Goal: Task Accomplishment & Management: Complete application form

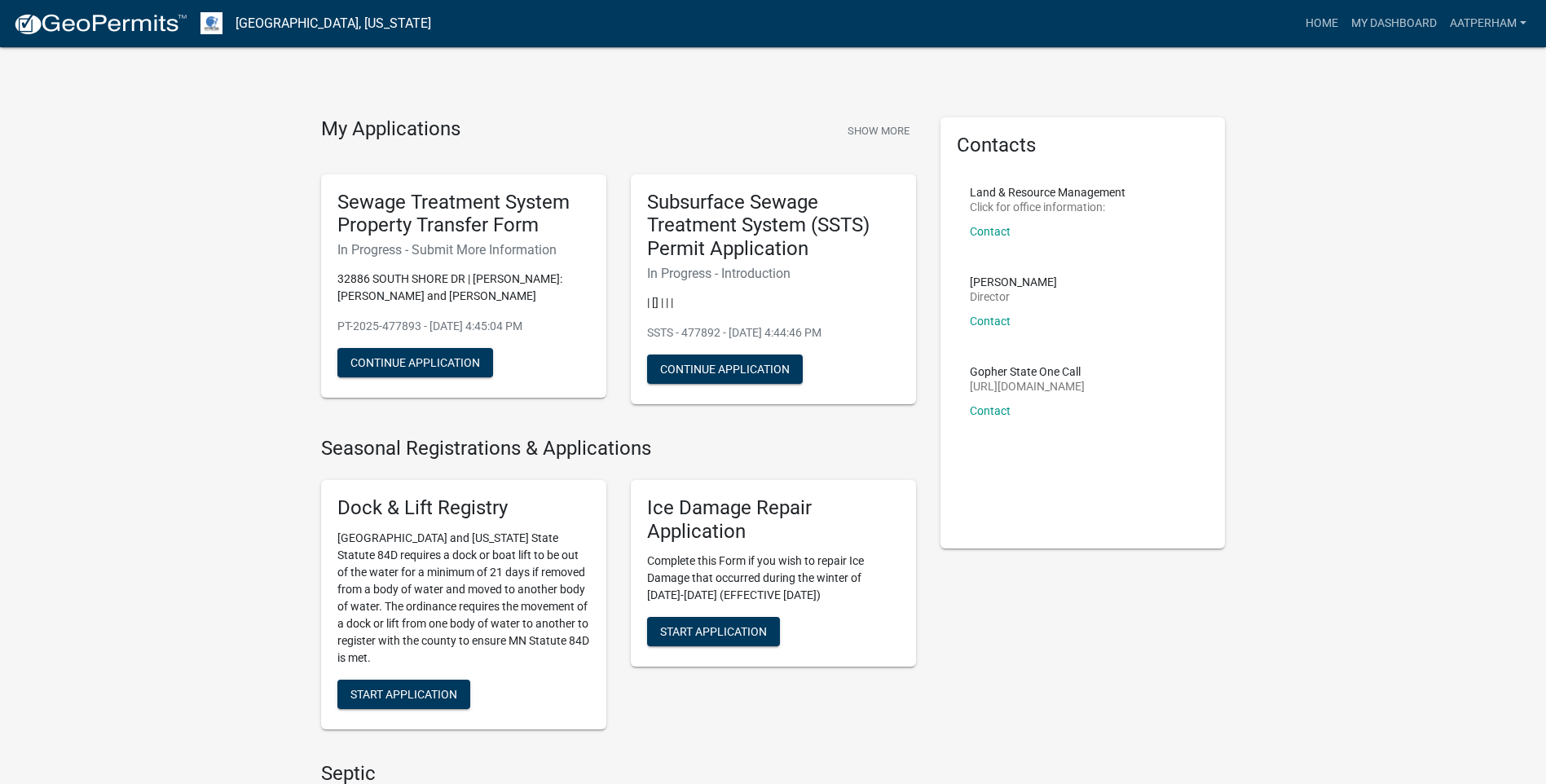
scroll to position [733, 0]
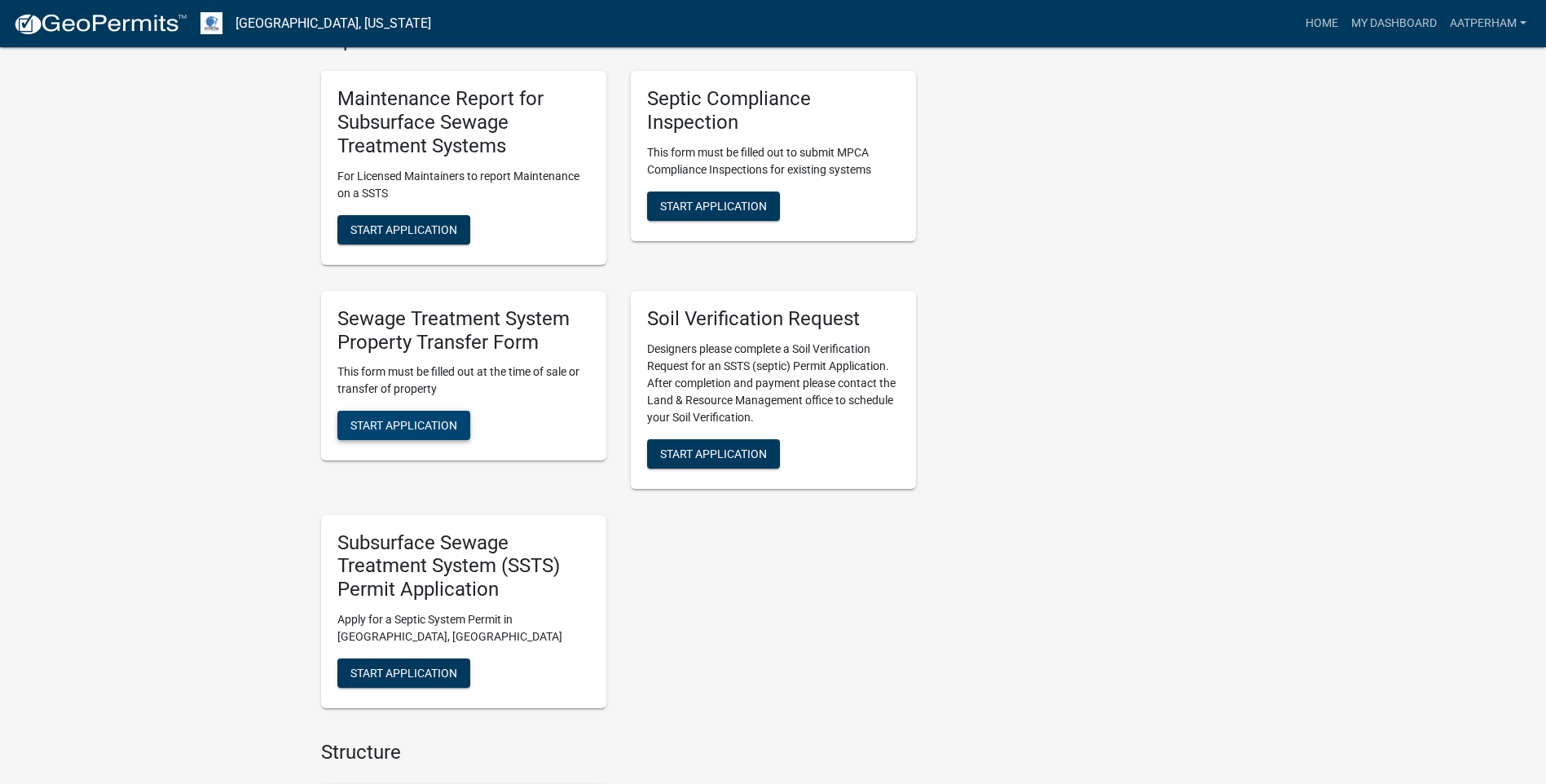
click at [431, 425] on span "Start Application" at bounding box center [404, 425] width 107 height 13
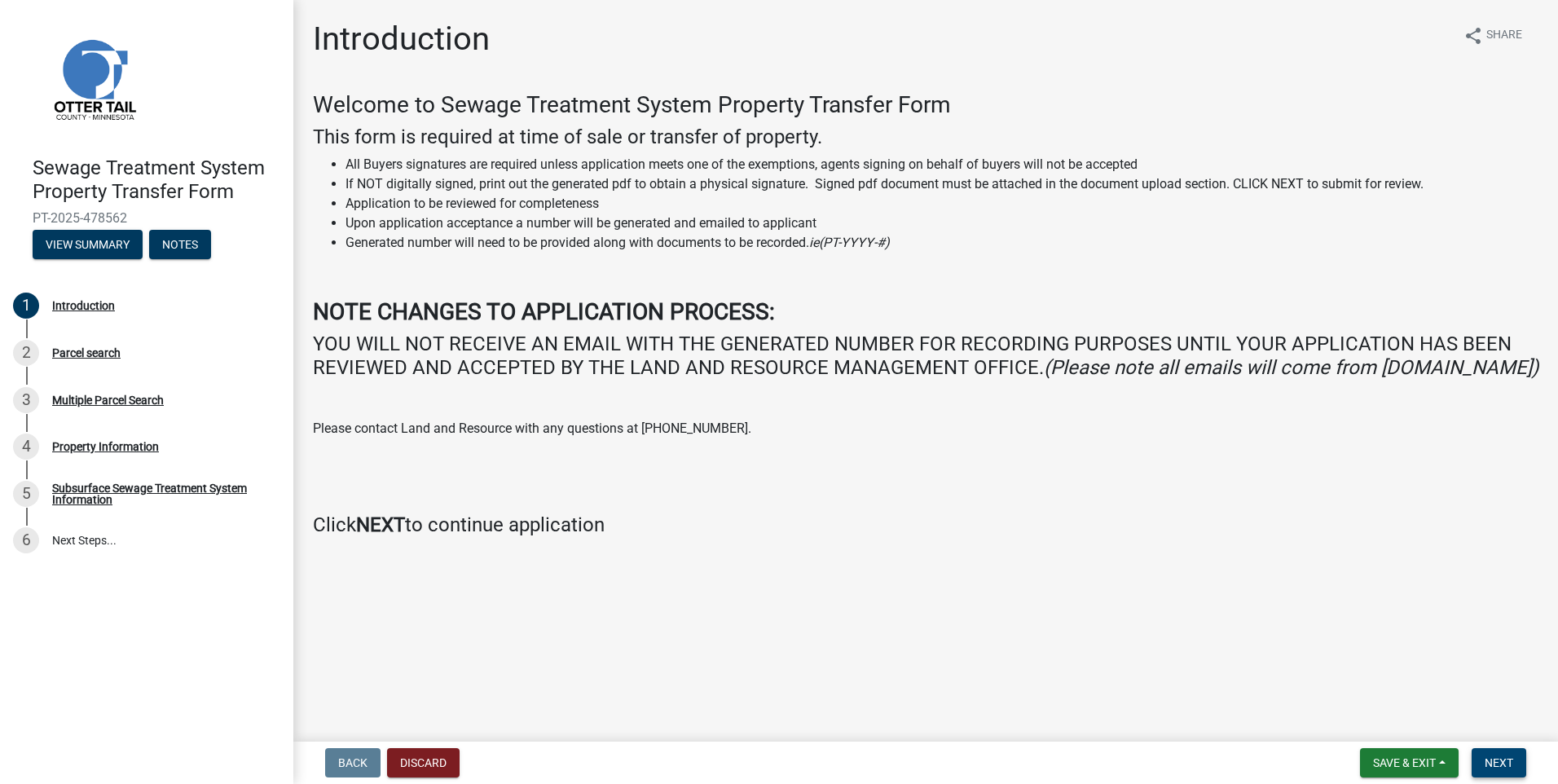
click at [1506, 756] on span "Next" at bounding box center [1499, 762] width 29 height 13
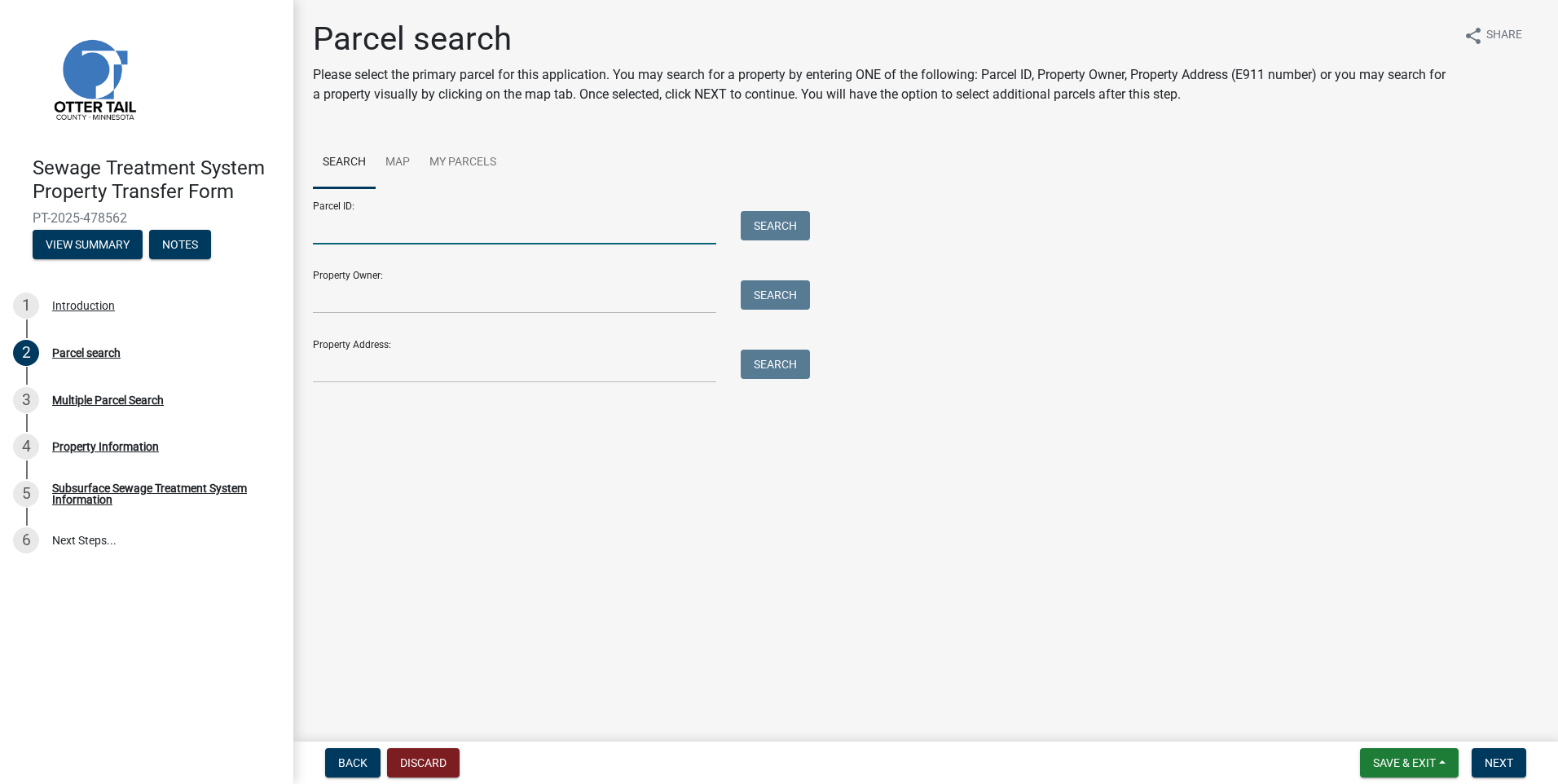
click at [327, 228] on input "Parcel ID:" at bounding box center [514, 228] width 403 height 33
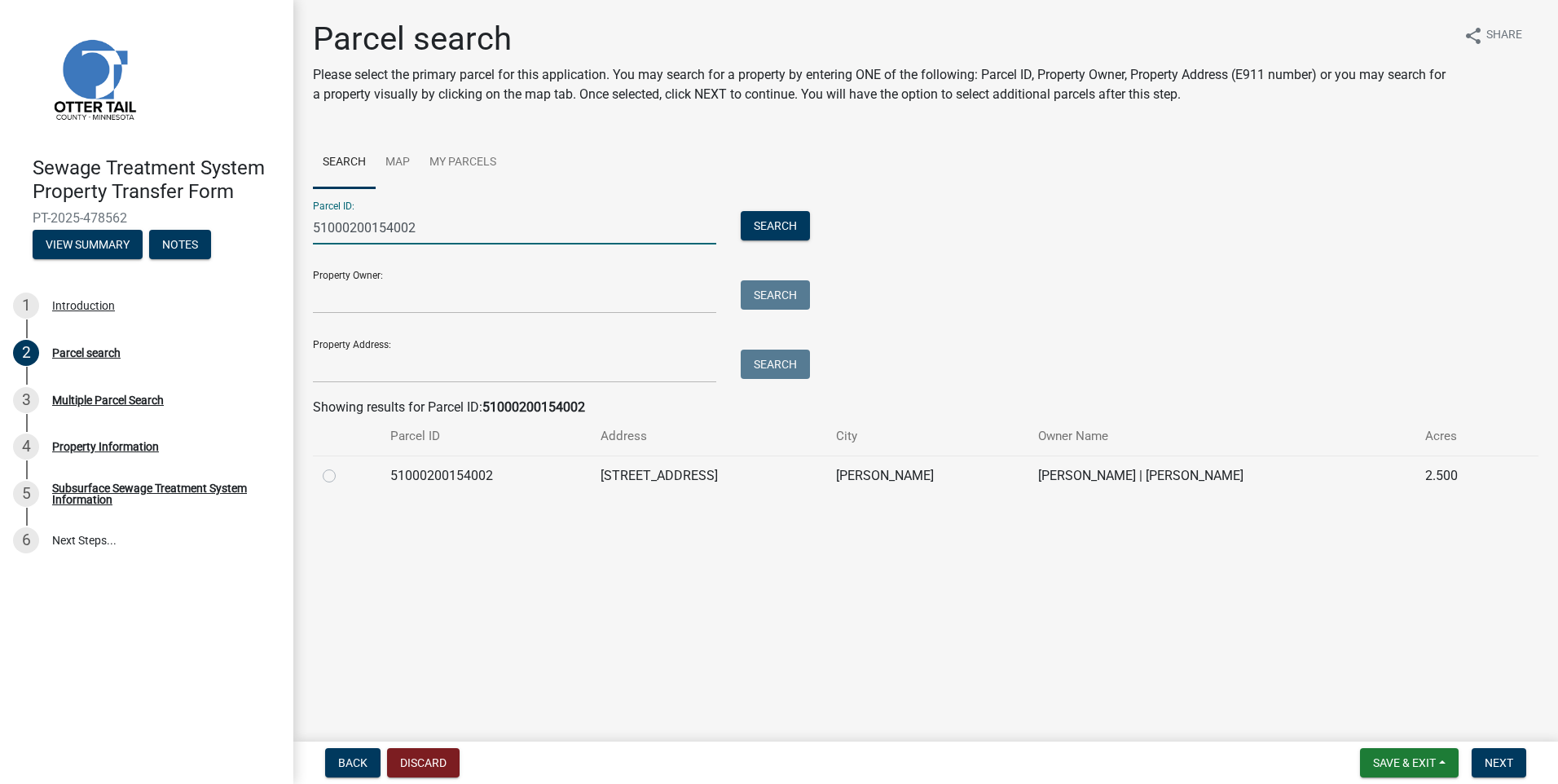
type input "51000200154002"
click at [342, 466] on label at bounding box center [342, 466] width 0 height 0
click at [342, 475] on input "radio" at bounding box center [348, 471] width 10 height 10
radio input "true"
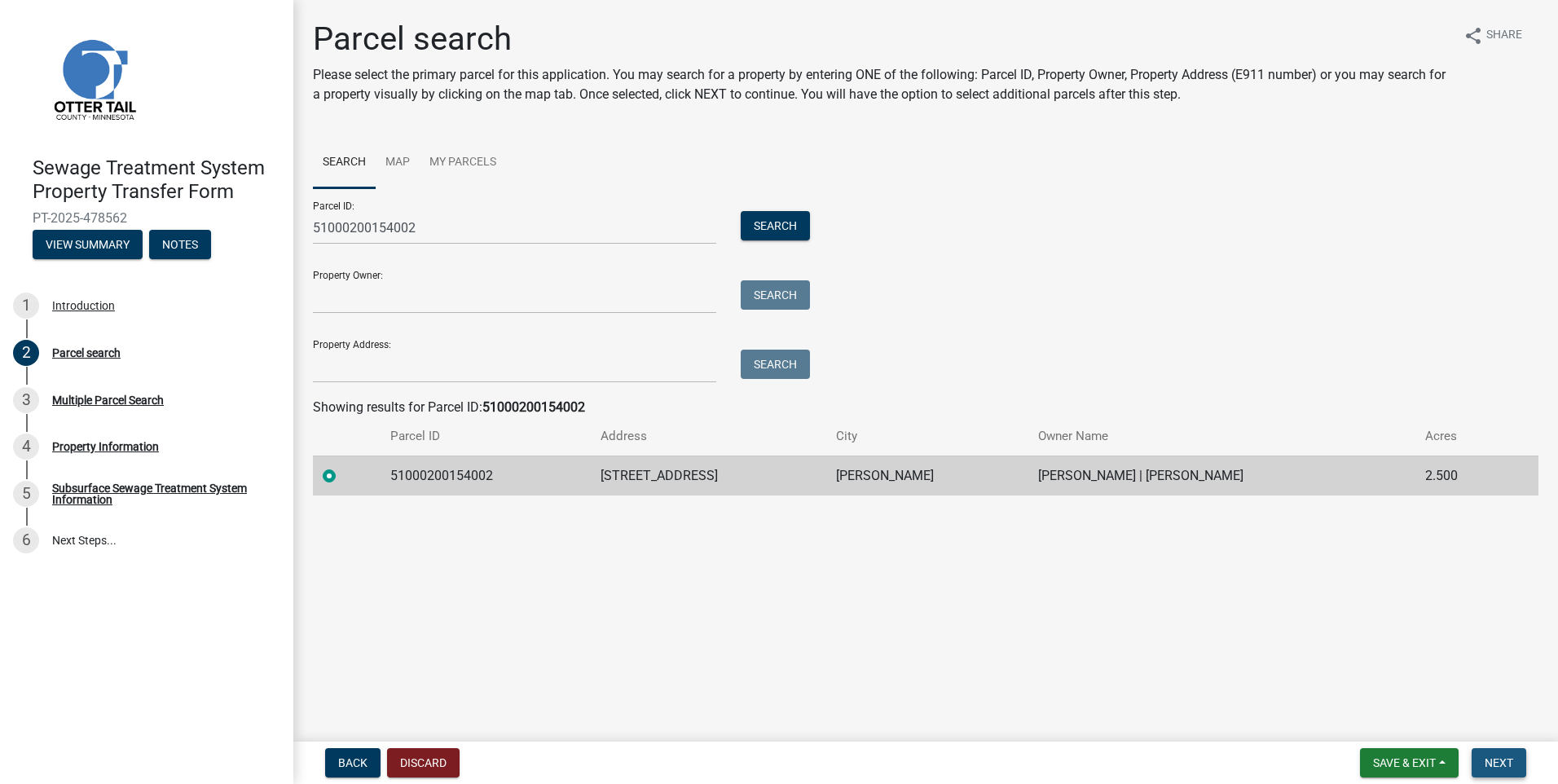
click at [1505, 756] on span "Next" at bounding box center [1499, 762] width 29 height 13
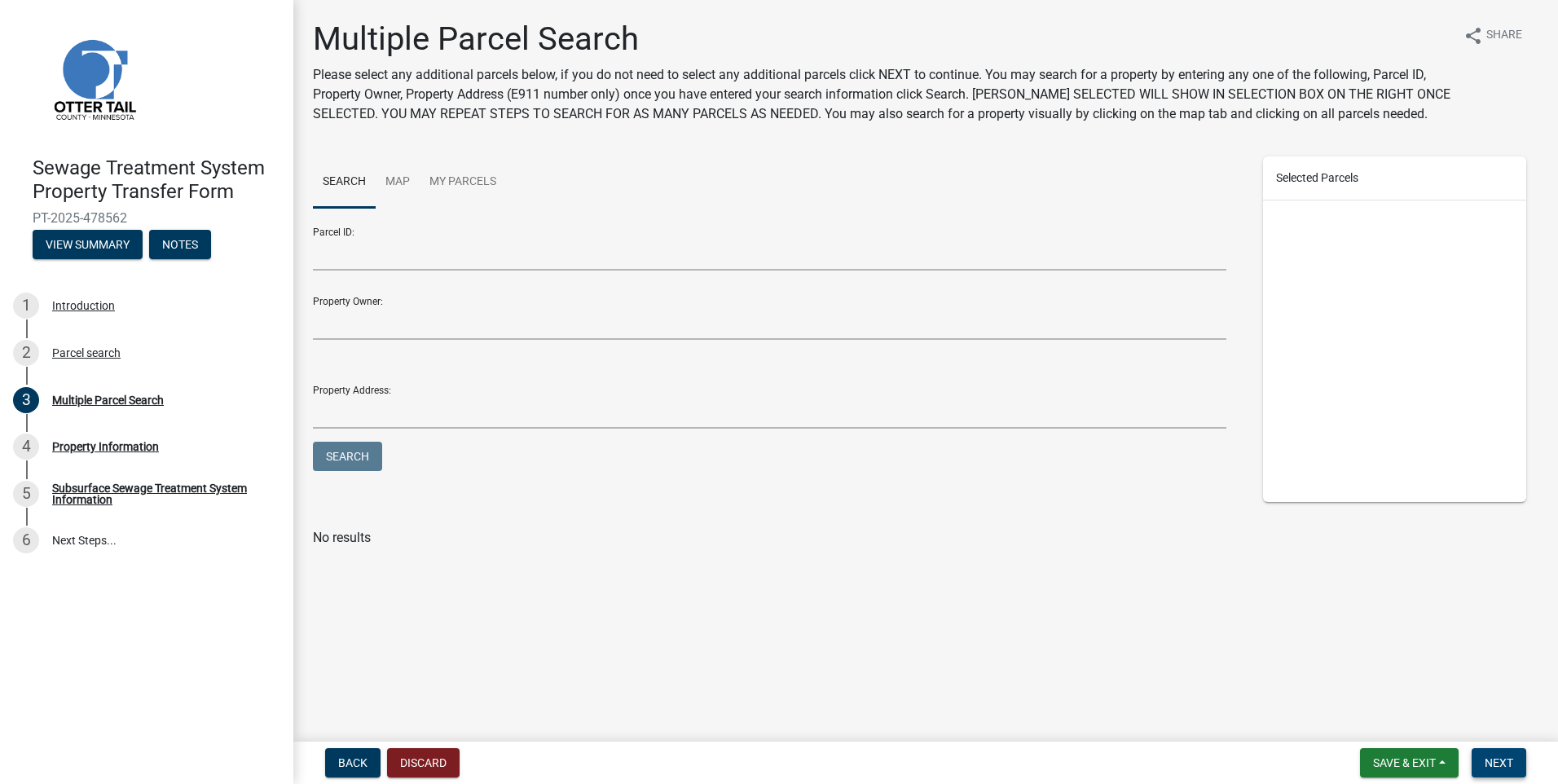
click at [1506, 762] on span "Next" at bounding box center [1499, 762] width 29 height 13
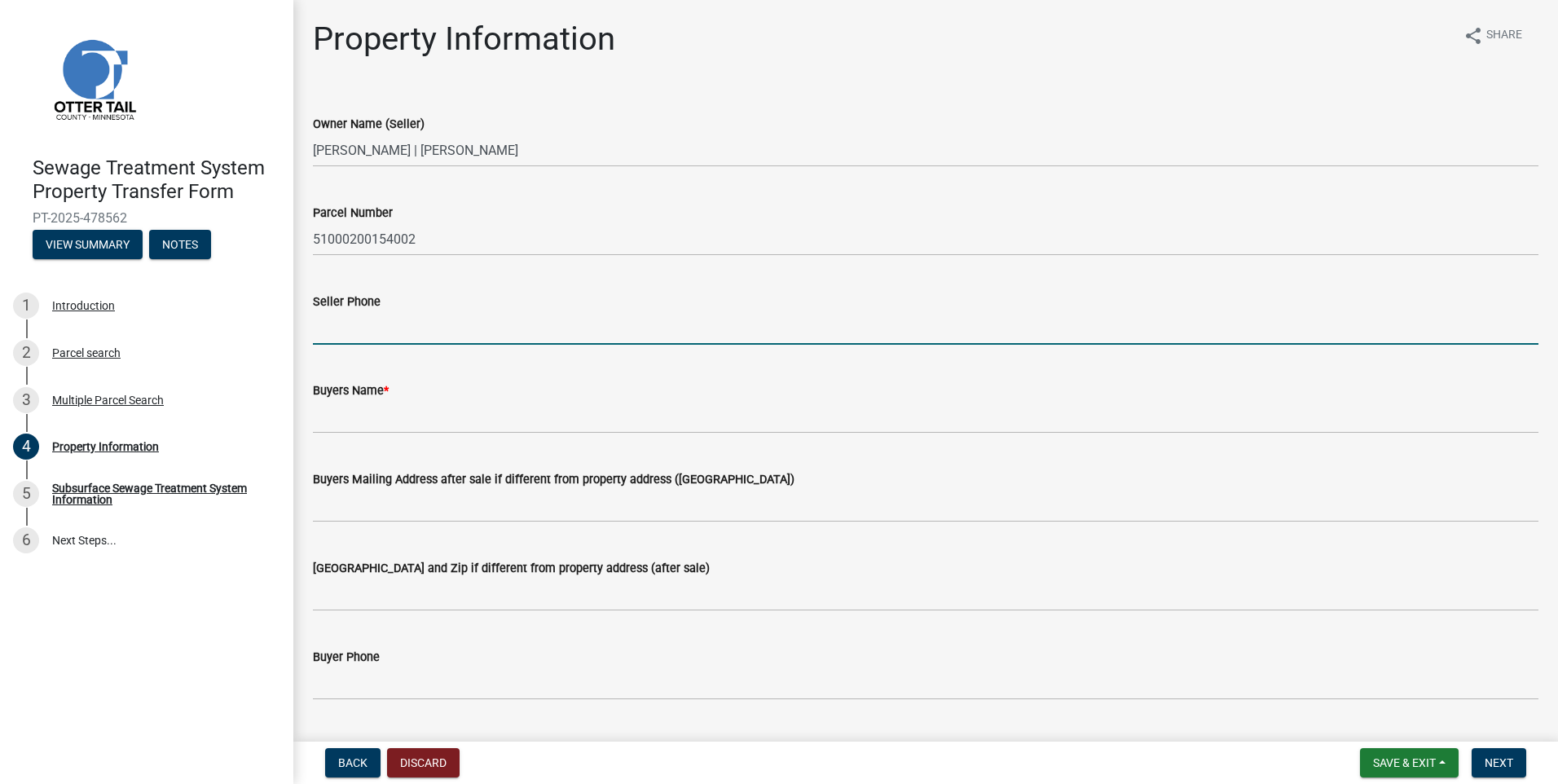
drag, startPoint x: 419, startPoint y: 332, endPoint x: 9, endPoint y: 350, distance: 410.4
click at [419, 332] on input "Seller Phone" at bounding box center [925, 327] width 1225 height 33
click at [355, 324] on input "Seller Phone" at bounding box center [925, 327] width 1225 height 33
type input "[PHONE_NUMBER]"
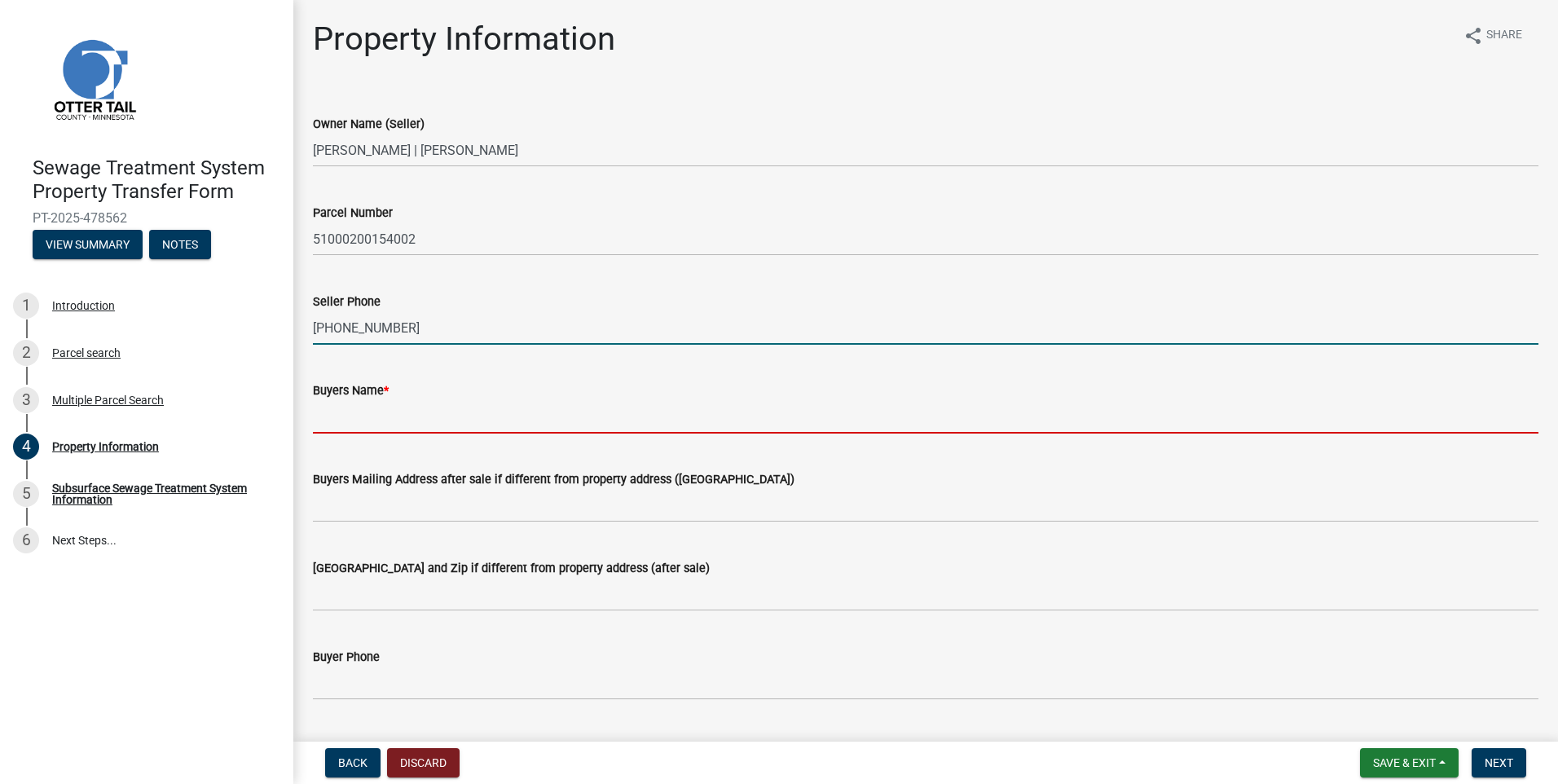
click at [363, 410] on input "Buyers Name *" at bounding box center [925, 416] width 1225 height 33
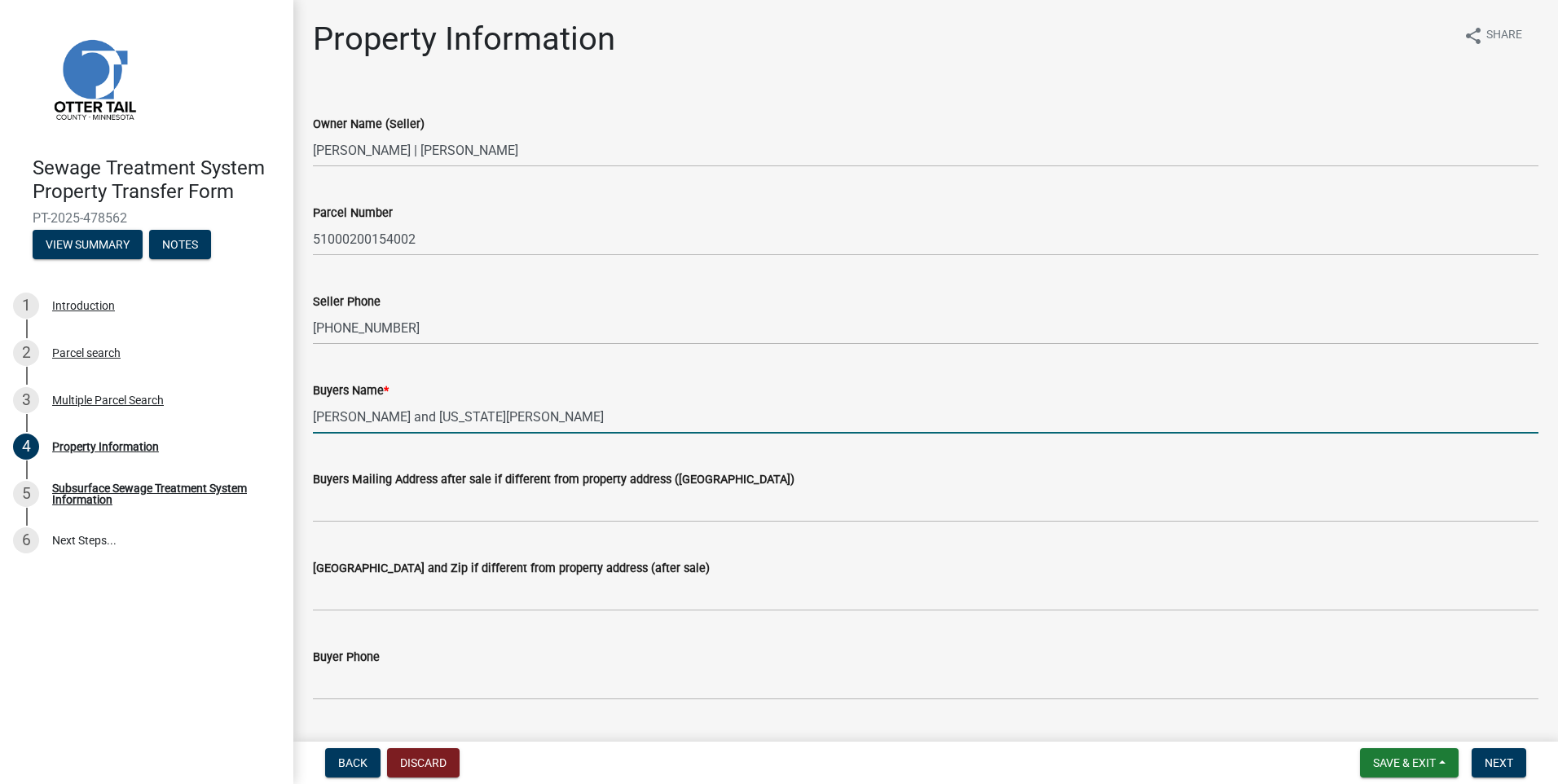
click at [533, 428] on input "[PERSON_NAME] and [US_STATE][PERSON_NAME]" at bounding box center [925, 416] width 1225 height 33
type input "[PERSON_NAME] and [US_STATE][PERSON_NAME]"
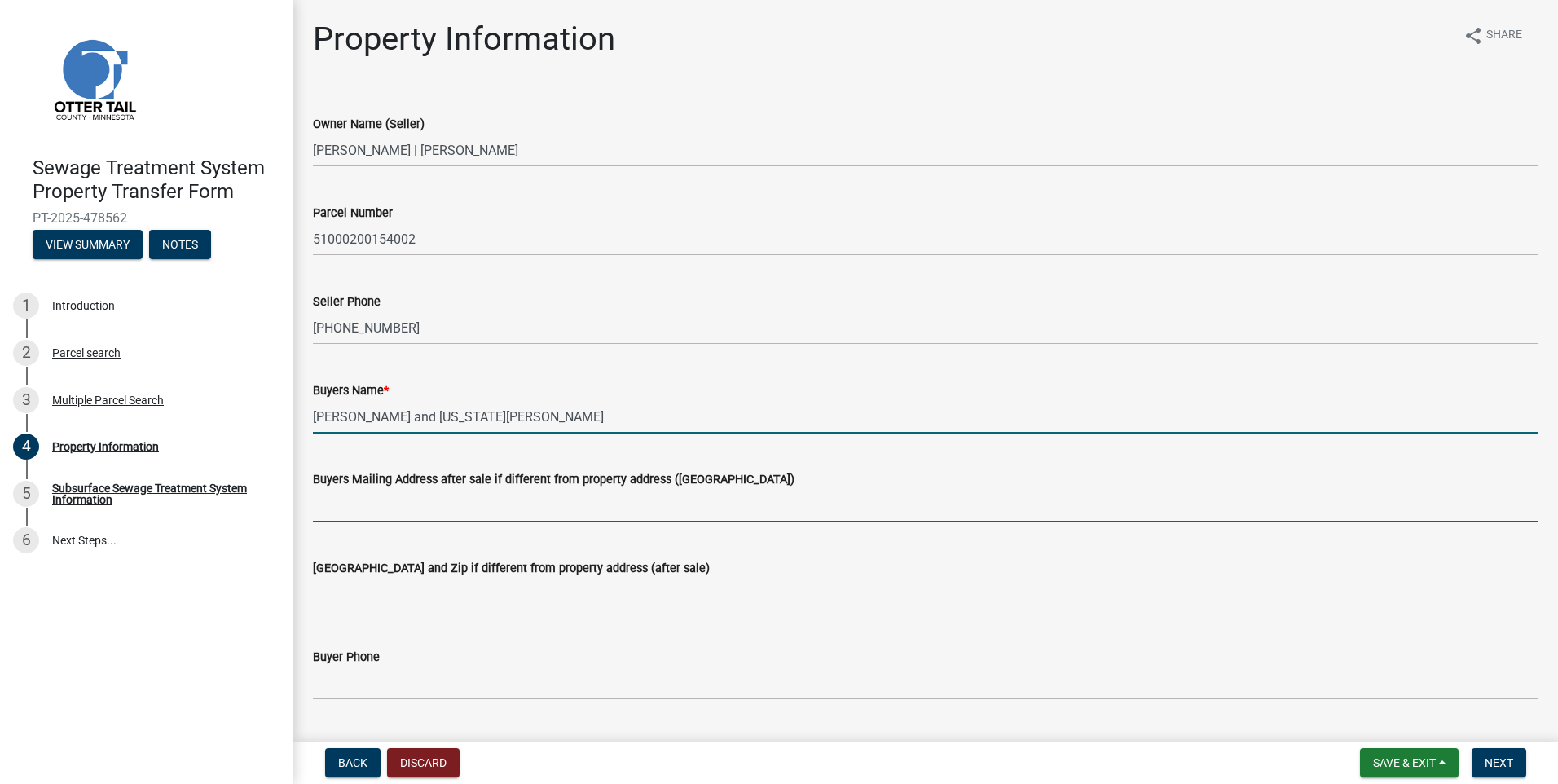
click at [345, 509] on input "Buyers Mailing Address after sale if different from property address ([GEOGRAPH…" at bounding box center [925, 505] width 1225 height 33
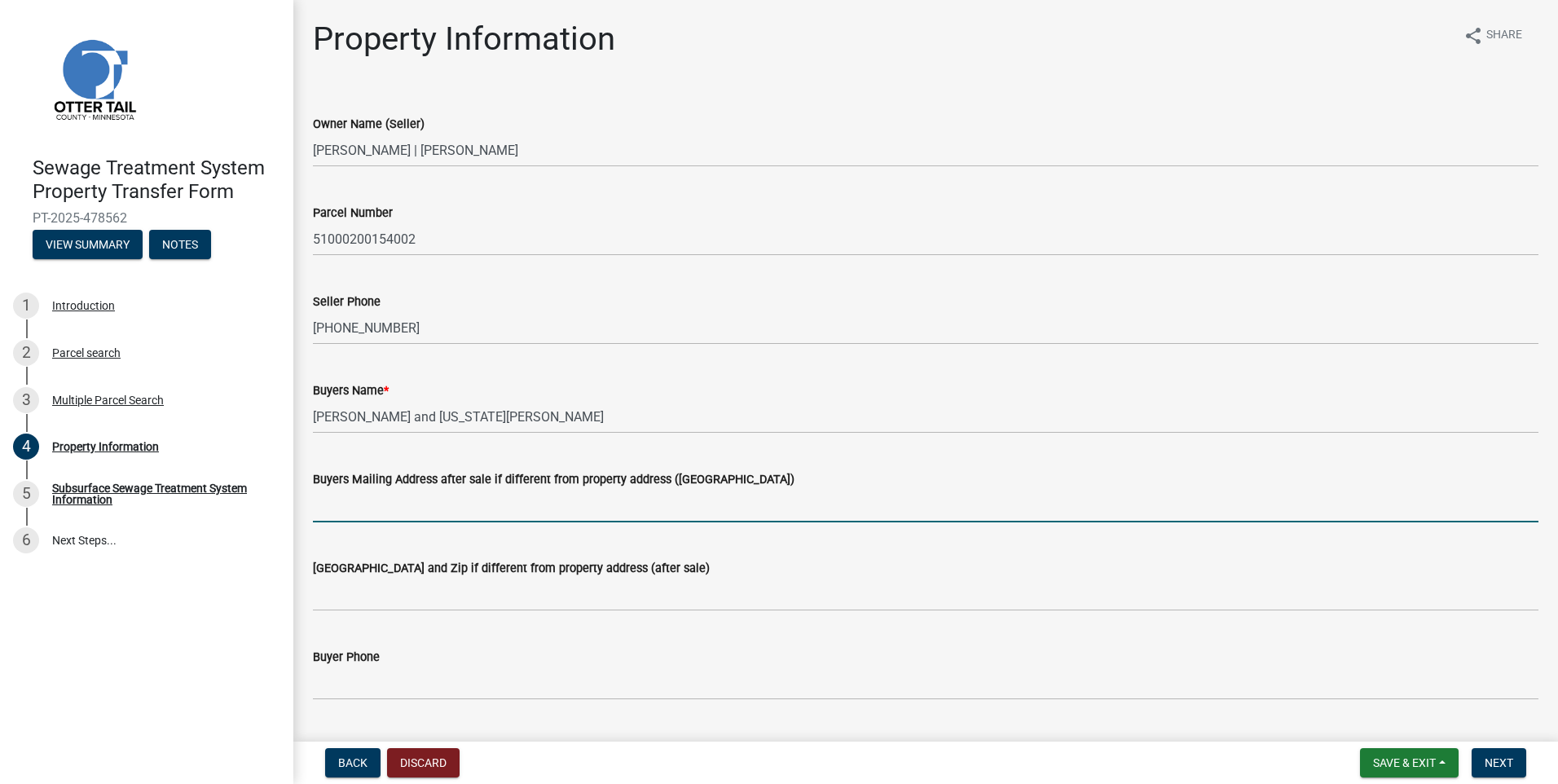
click at [324, 503] on input "Buyers Mailing Address after sale if different from property address ([GEOGRAPH…" at bounding box center [925, 505] width 1225 height 33
type input "[STREET_ADDRESS]"
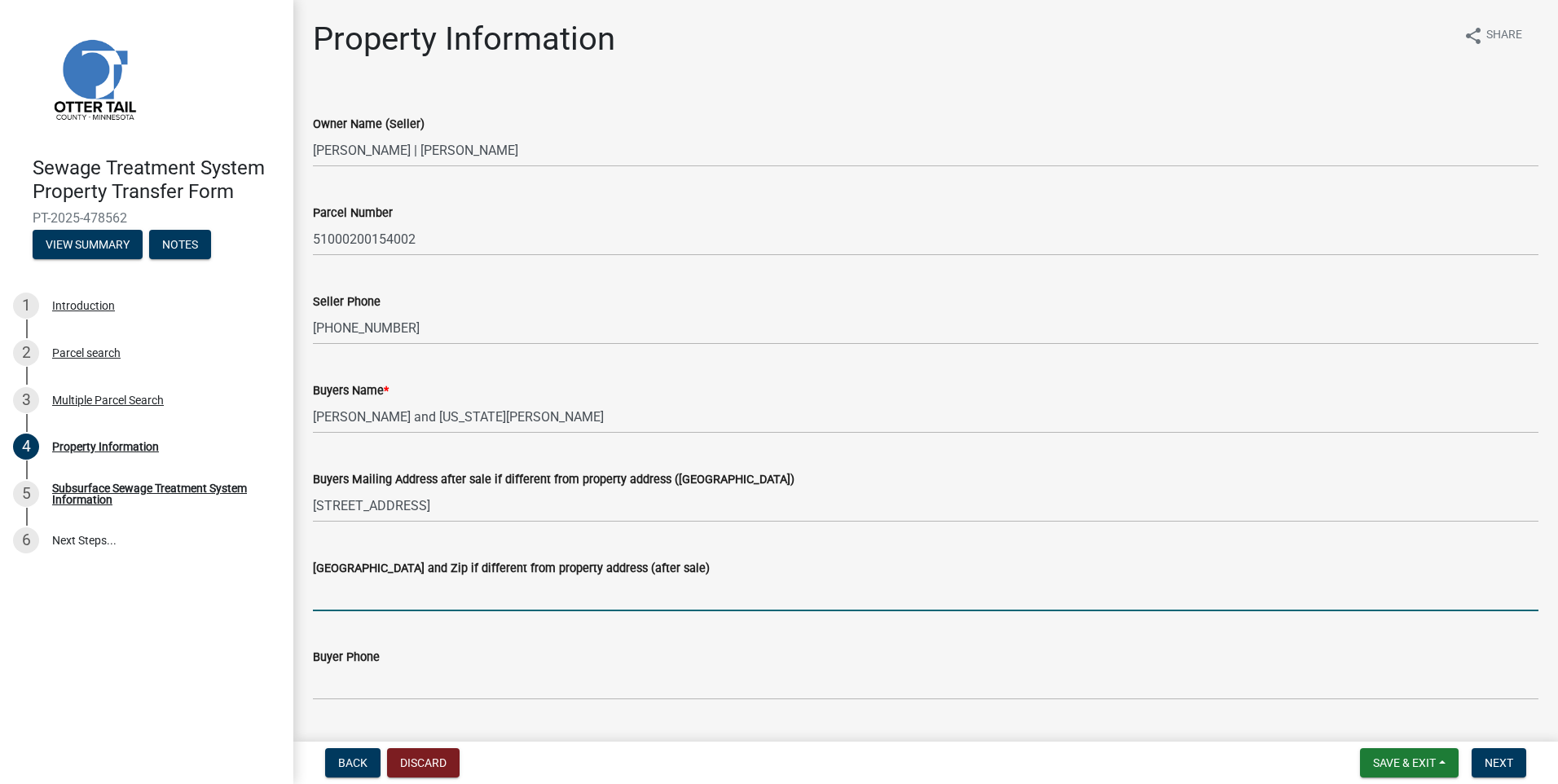
click at [366, 593] on input "[GEOGRAPHIC_DATA] and Zip if different from property address (after sale)" at bounding box center [925, 594] width 1225 height 33
type input "[GEOGRAPHIC_DATA], [GEOGRAPHIC_DATA] 56573"
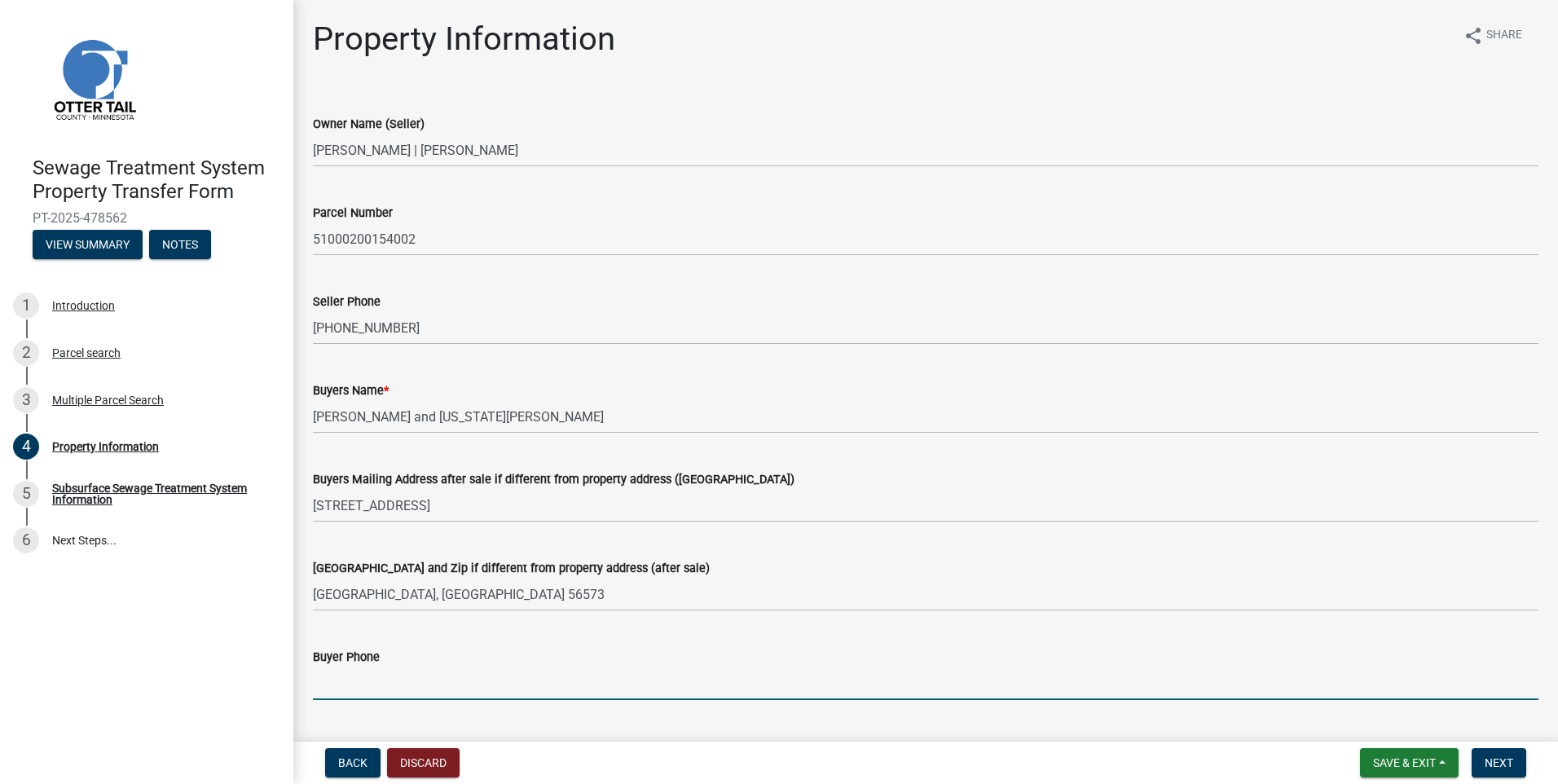
click at [362, 689] on input "Buyer Phone" at bounding box center [925, 683] width 1225 height 33
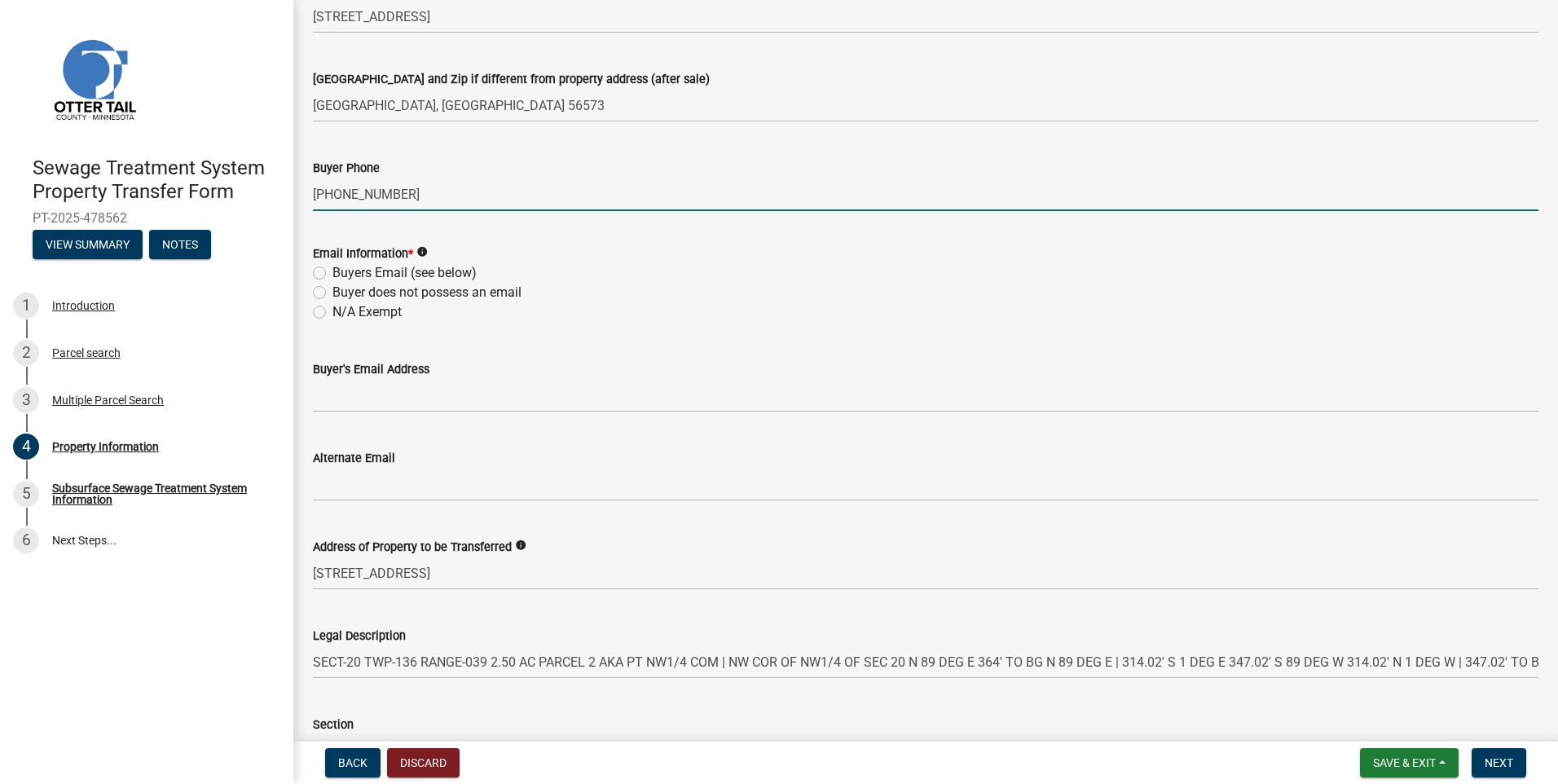
type input "[PHONE_NUMBER]"
click at [333, 272] on label "Buyers Email (see below)" at bounding box center [404, 272] width 144 height 19
click at [333, 272] on input "Buyers Email (see below)" at bounding box center [338, 268] width 10 height 10
radio input "true"
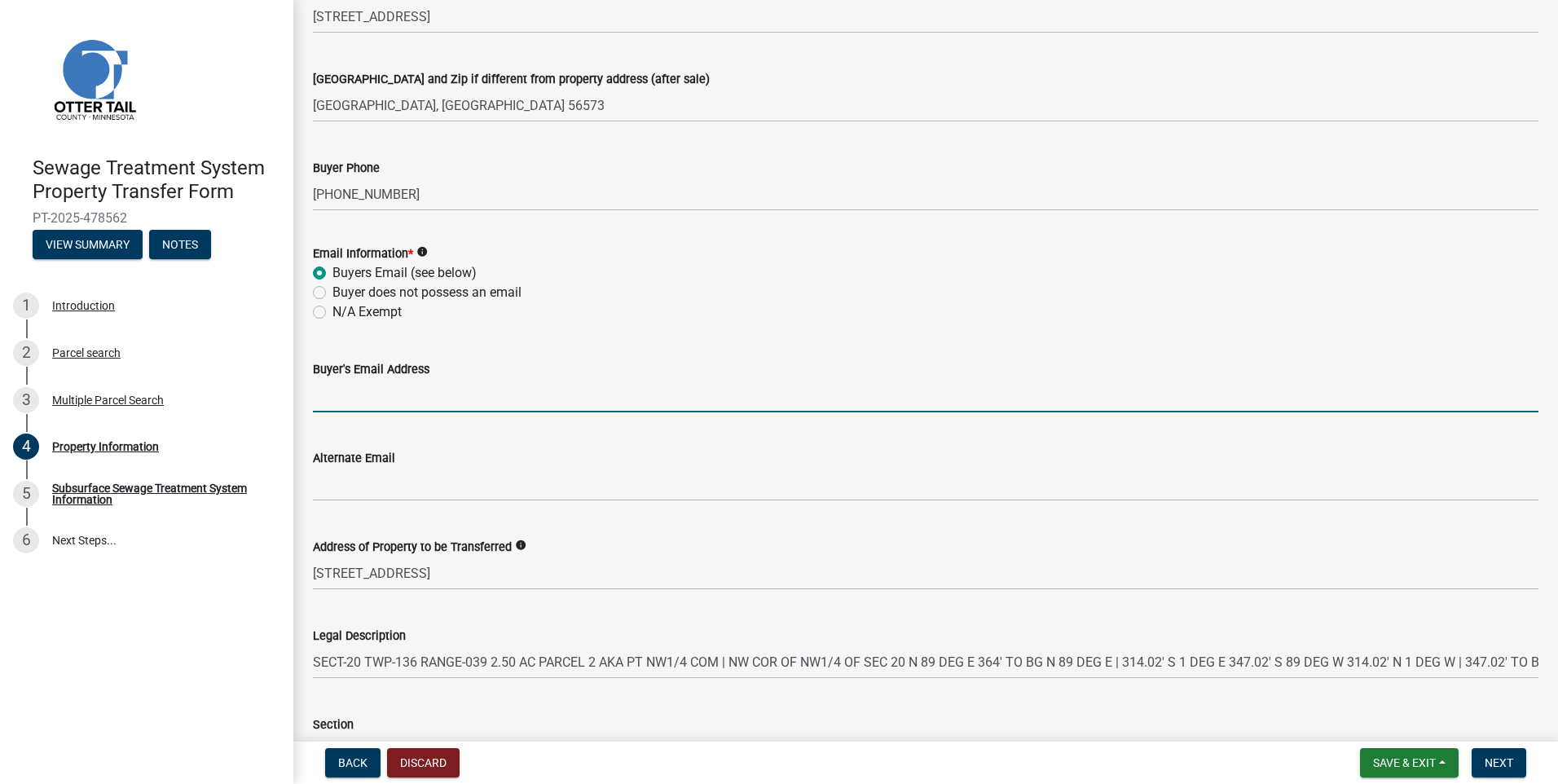
click at [324, 396] on input "Buyer's Email Address" at bounding box center [925, 395] width 1225 height 33
click at [347, 388] on input "Buyer's Email Address" at bounding box center [925, 395] width 1225 height 33
paste input "[EMAIL_ADDRESS][DOMAIN_NAME]"
type input "[EMAIL_ADDRESS][DOMAIN_NAME]"
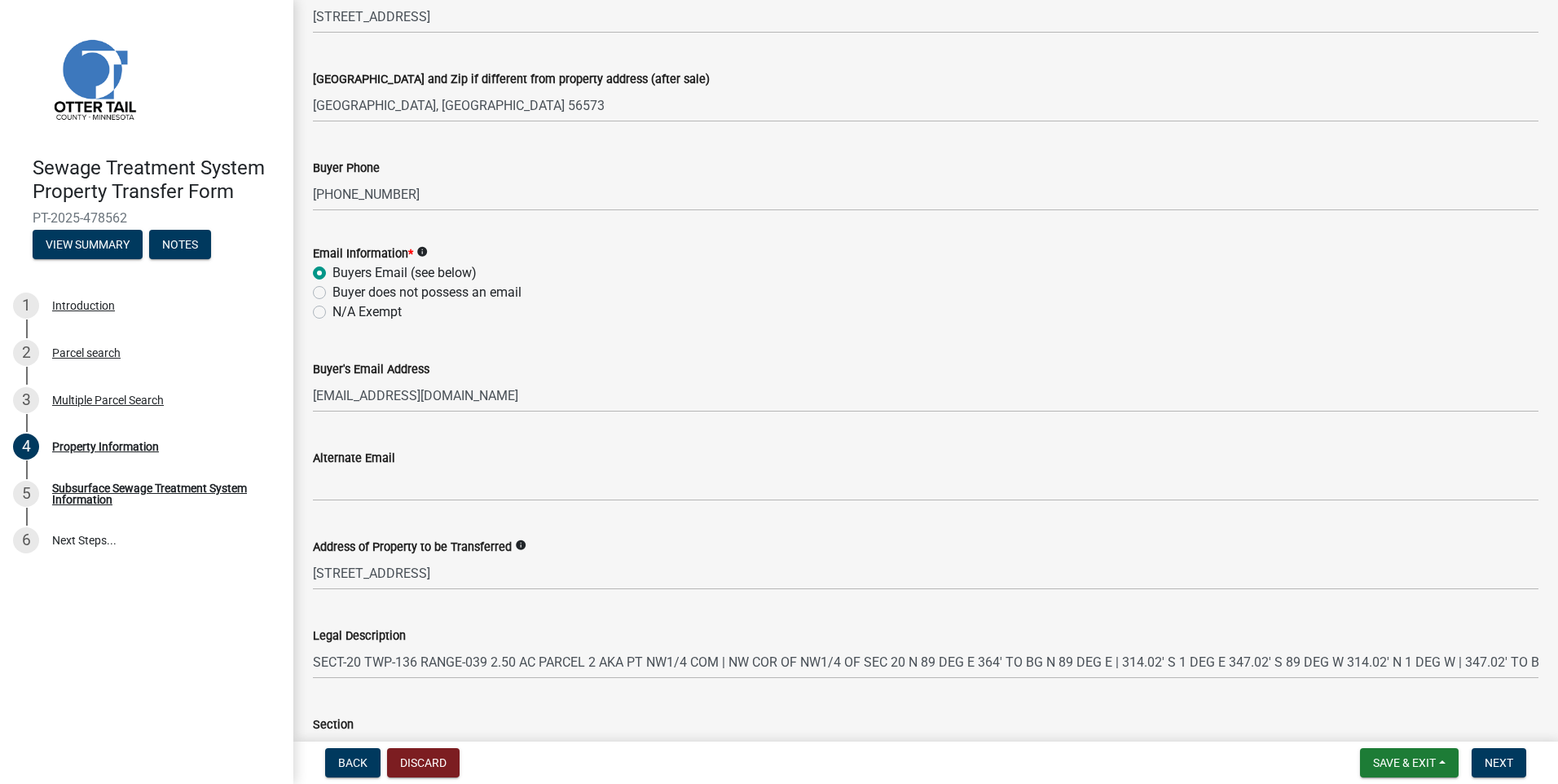
scroll to position [688, 0]
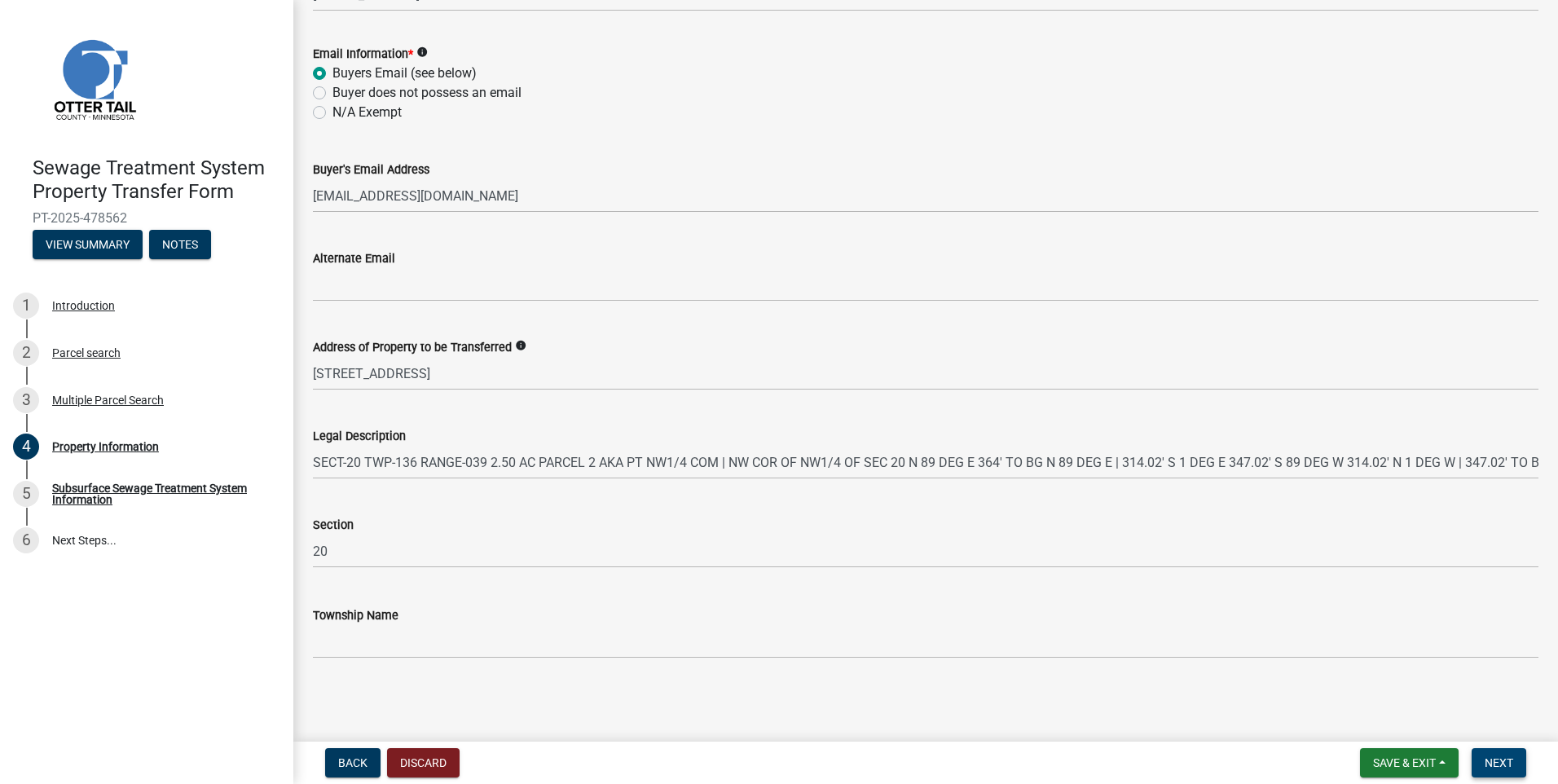
click at [1494, 760] on span "Next" at bounding box center [1499, 762] width 29 height 13
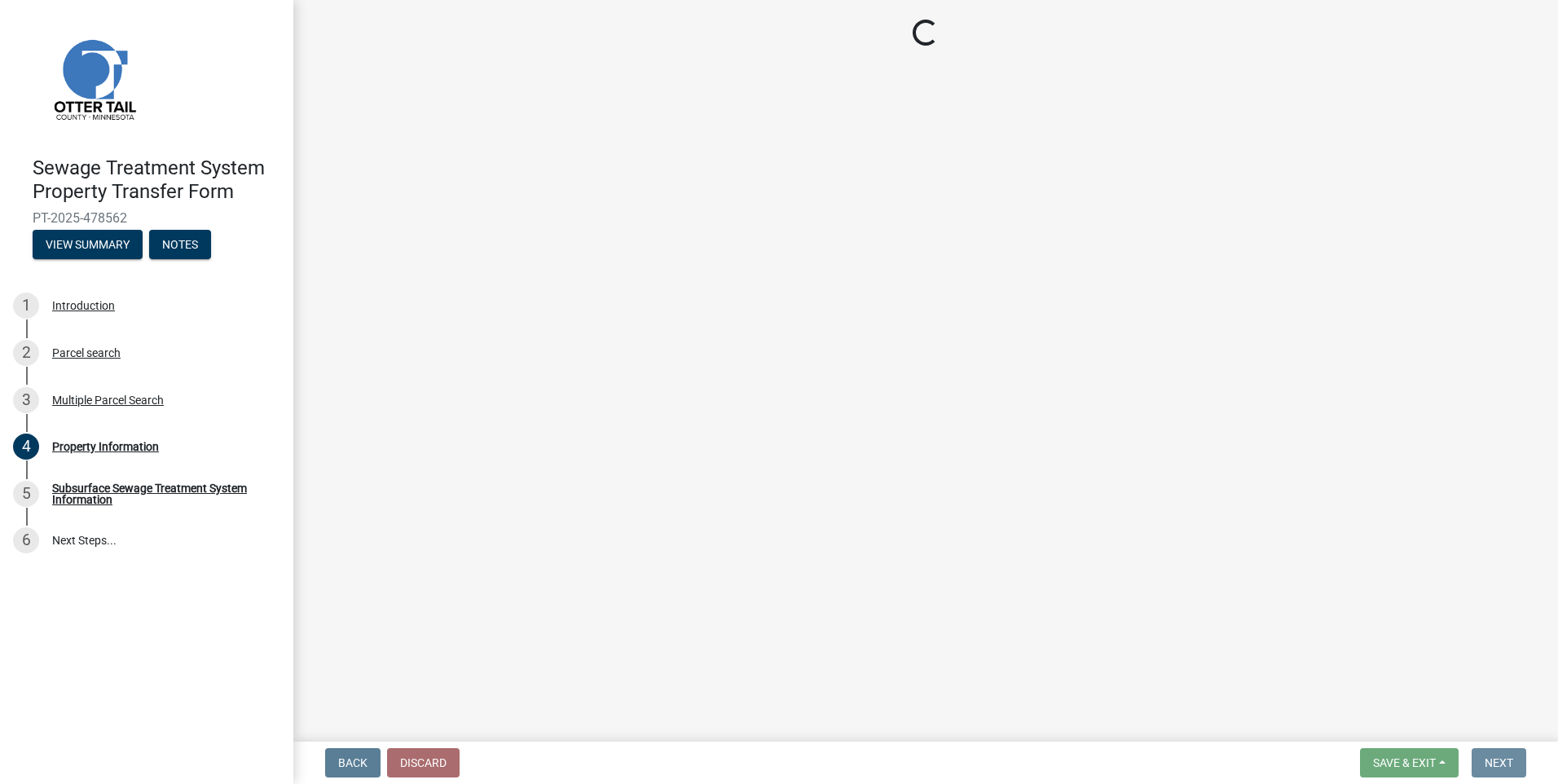
scroll to position [0, 0]
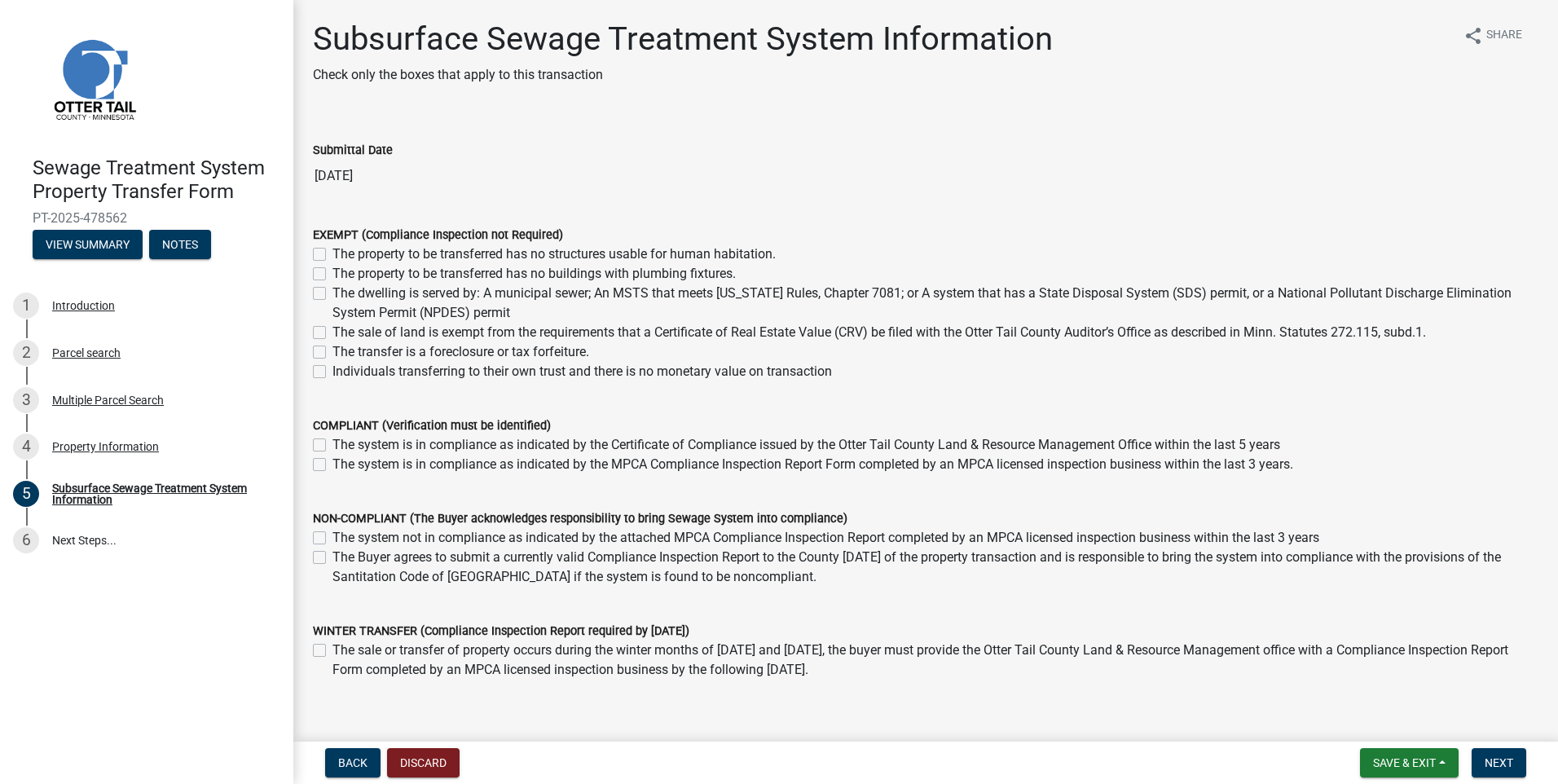
click at [333, 554] on label "The Buyer agrees to submit a currently valid Compliance Inspection Report to th…" at bounding box center [935, 567] width 1206 height 39
click at [333, 554] on input "The Buyer agrees to submit a currently valid Compliance Inspection Report to th…" at bounding box center [338, 553] width 10 height 10
checkbox input "true"
checkbox input "false"
checkbox input "true"
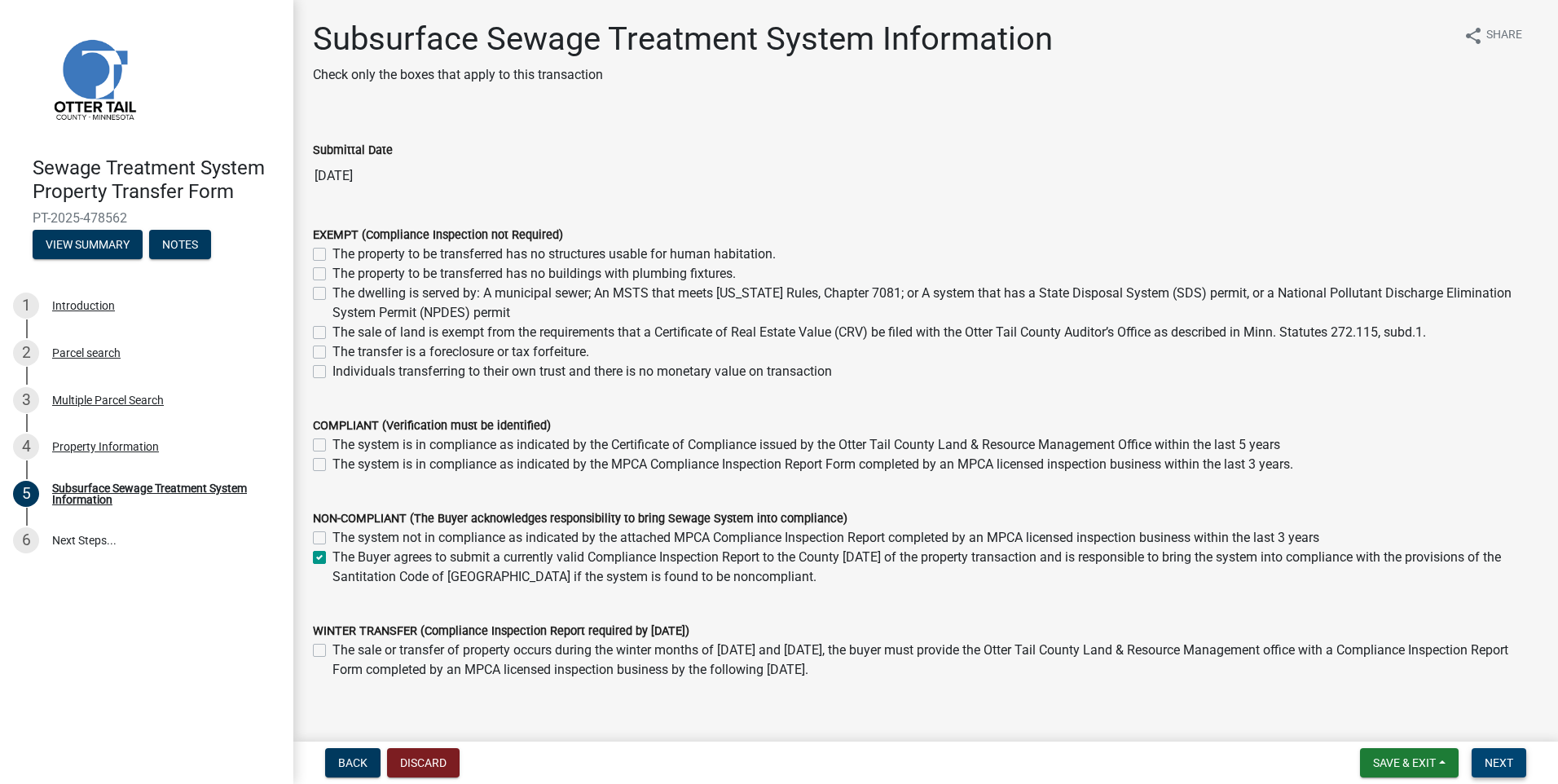
click at [1498, 760] on span "Next" at bounding box center [1499, 762] width 29 height 13
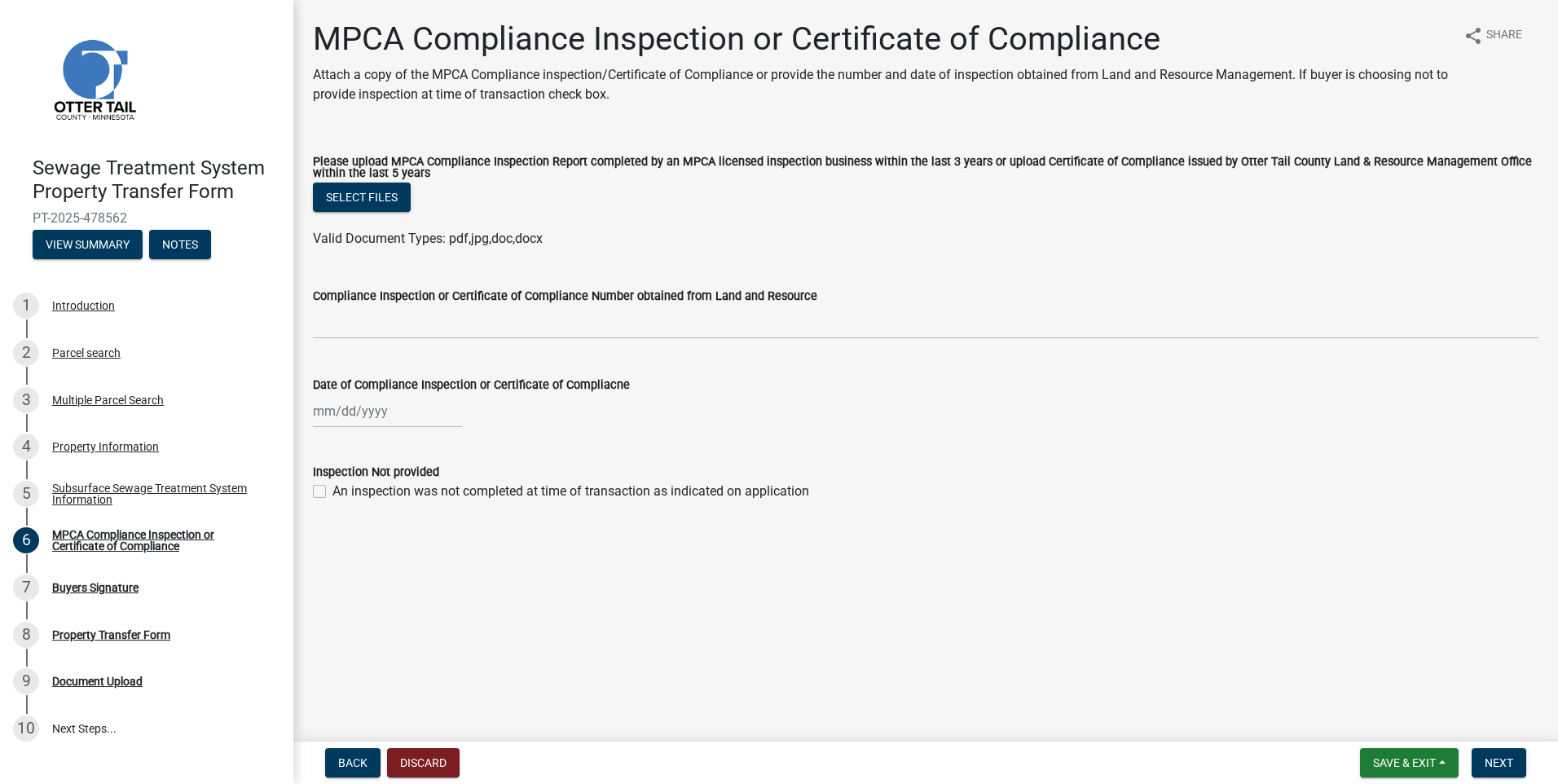
click at [333, 494] on label "An inspection was not completed at time of transaction as indicated on applicat…" at bounding box center [571, 491] width 477 height 19
click at [333, 492] on input "An inspection was not completed at time of transaction as indicated on applicat…" at bounding box center [338, 486] width 10 height 10
checkbox input "true"
click at [1516, 758] on button "Next" at bounding box center [1499, 762] width 55 height 30
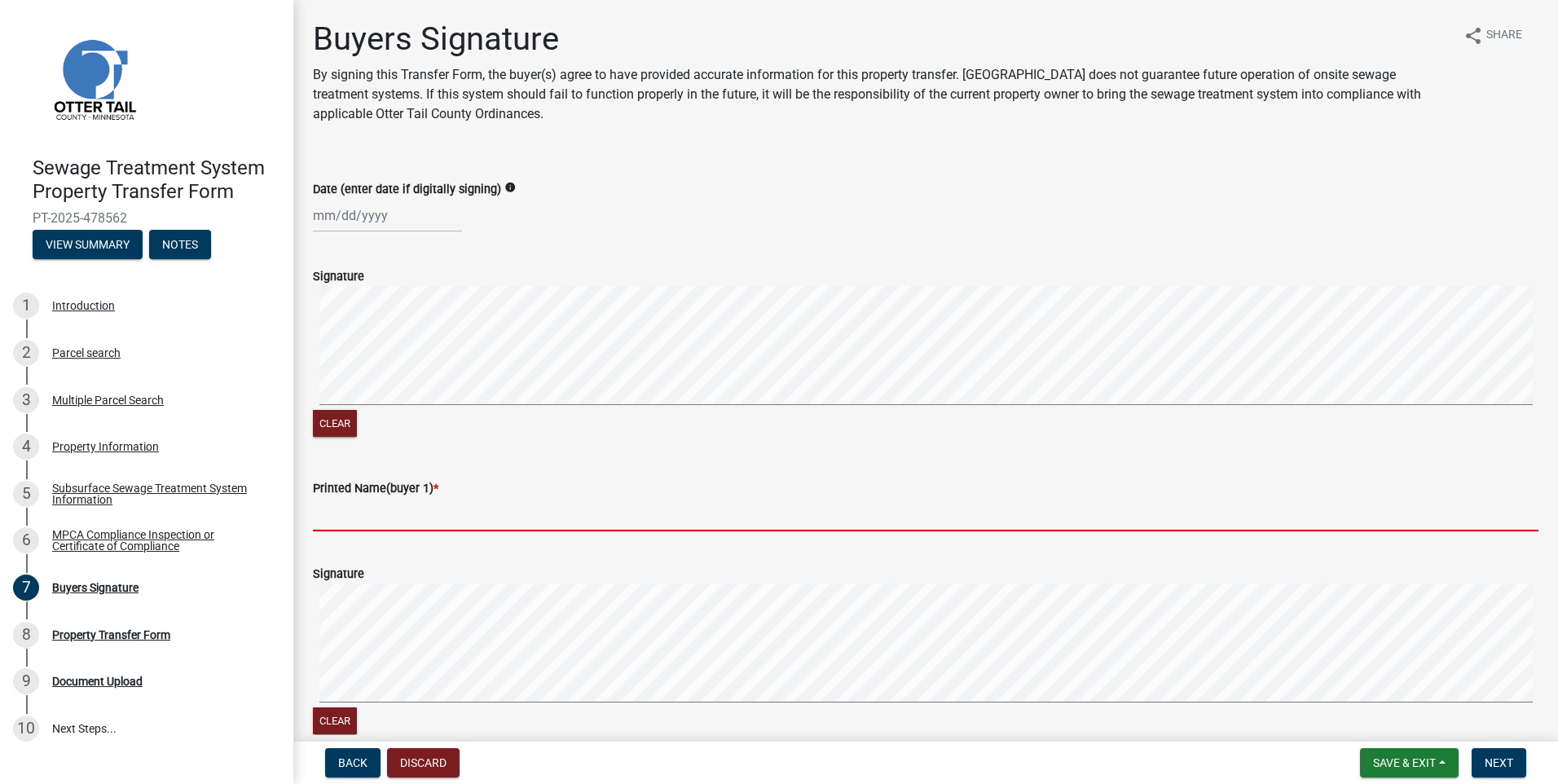
click at [361, 525] on input "Printed Name(buyer 1) *" at bounding box center [925, 514] width 1225 height 33
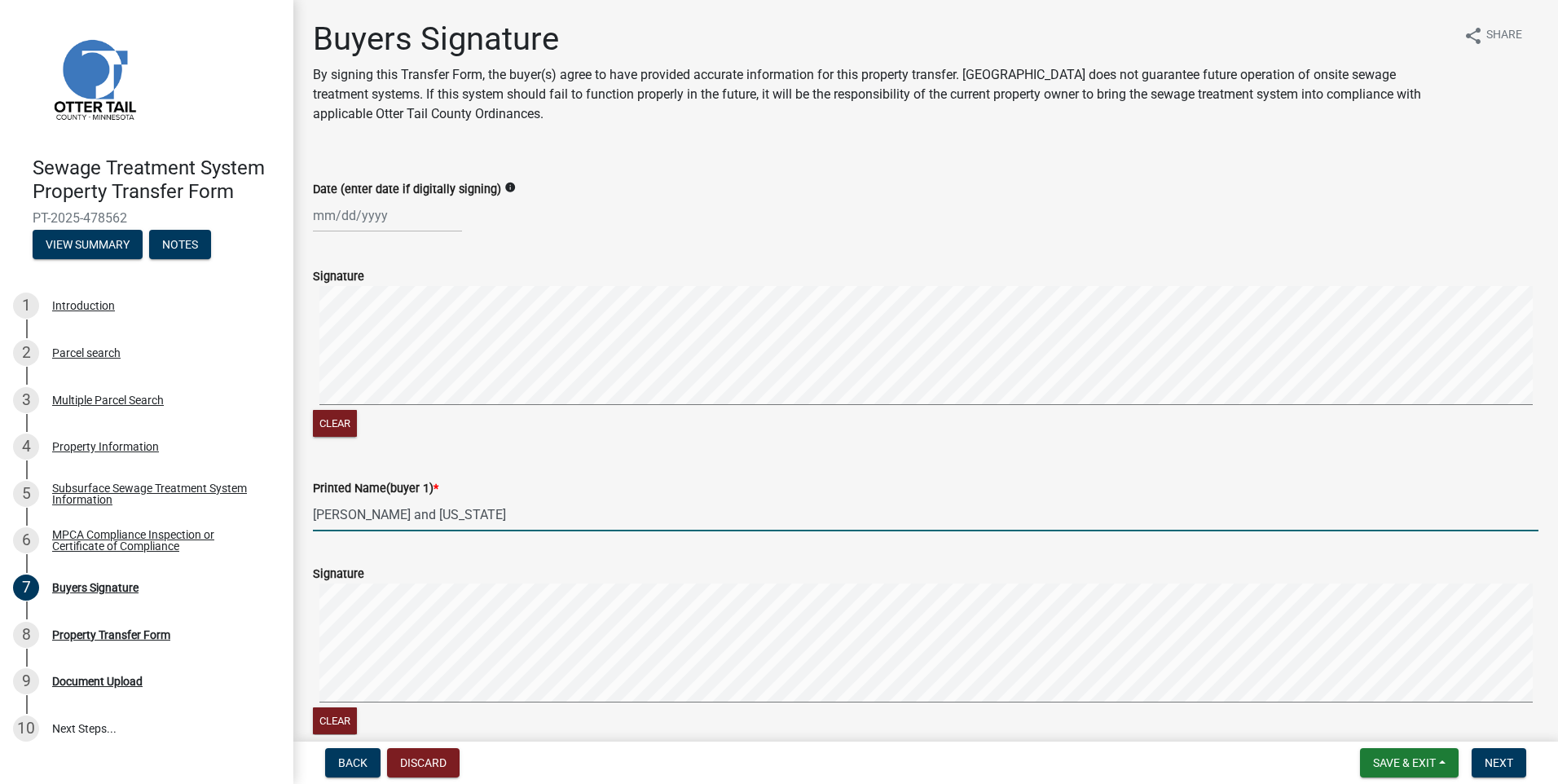
click at [565, 521] on input "[PERSON_NAME] and [US_STATE]" at bounding box center [925, 514] width 1225 height 33
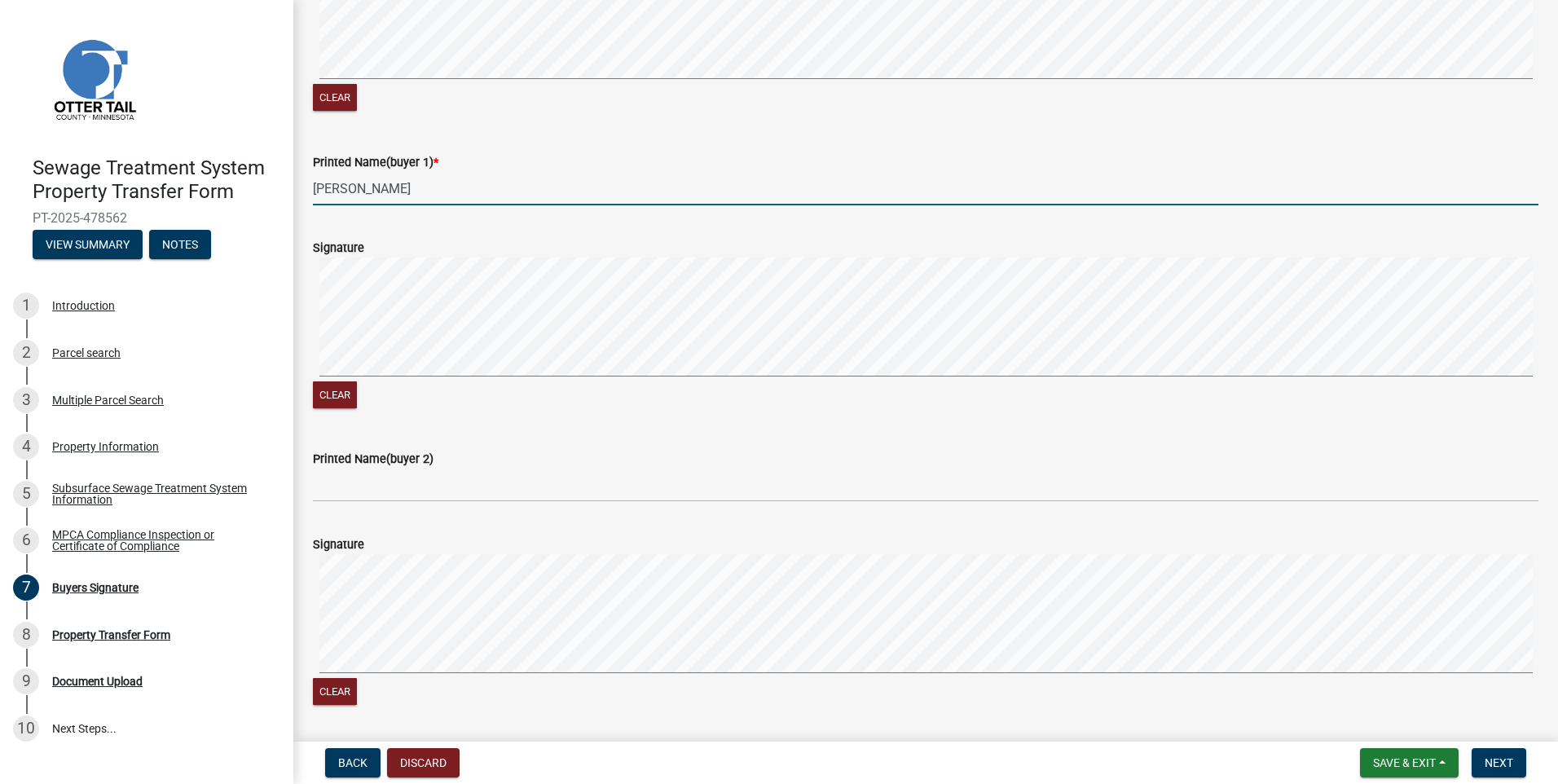
scroll to position [407, 0]
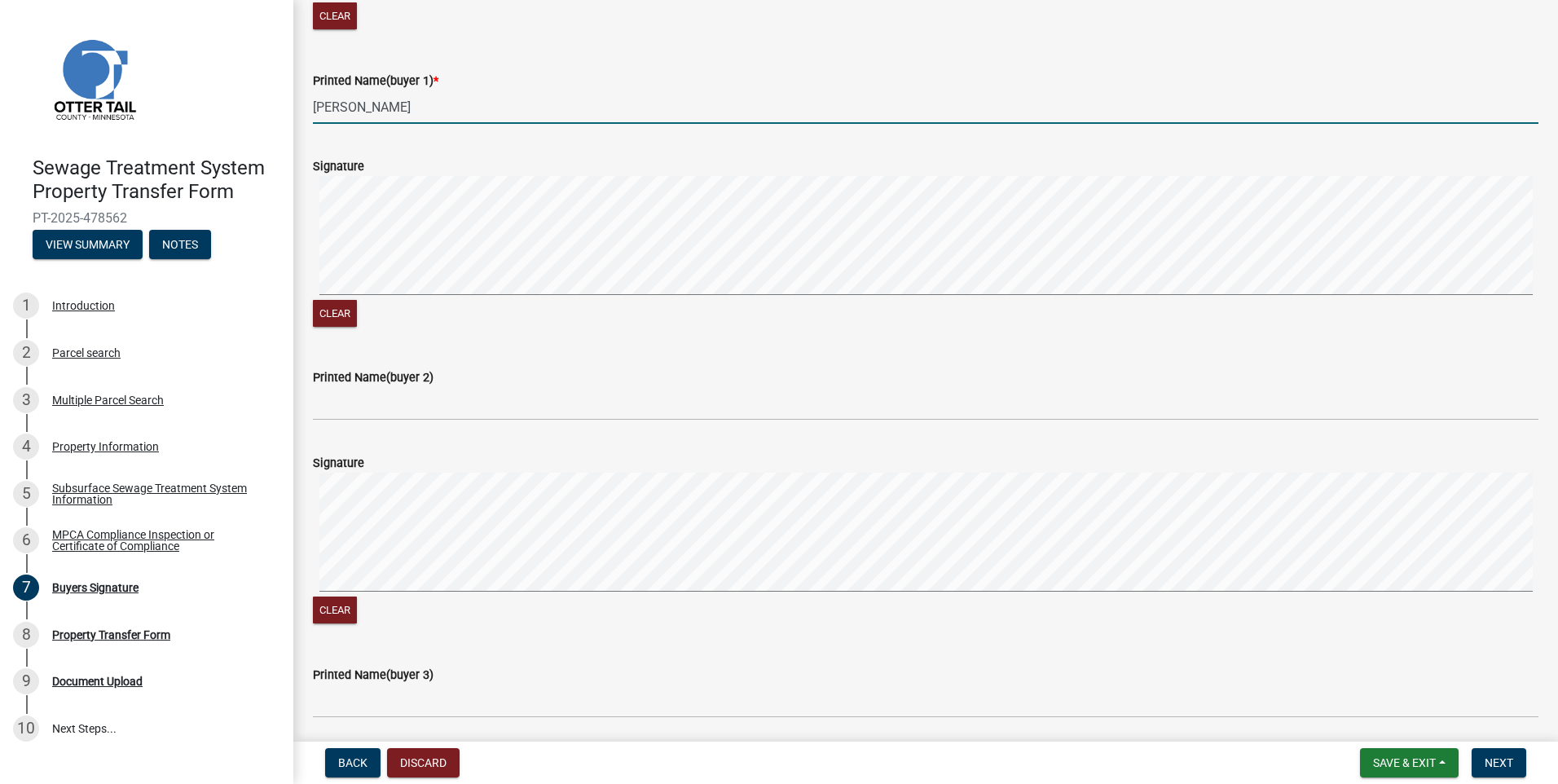
type input "[PERSON_NAME]"
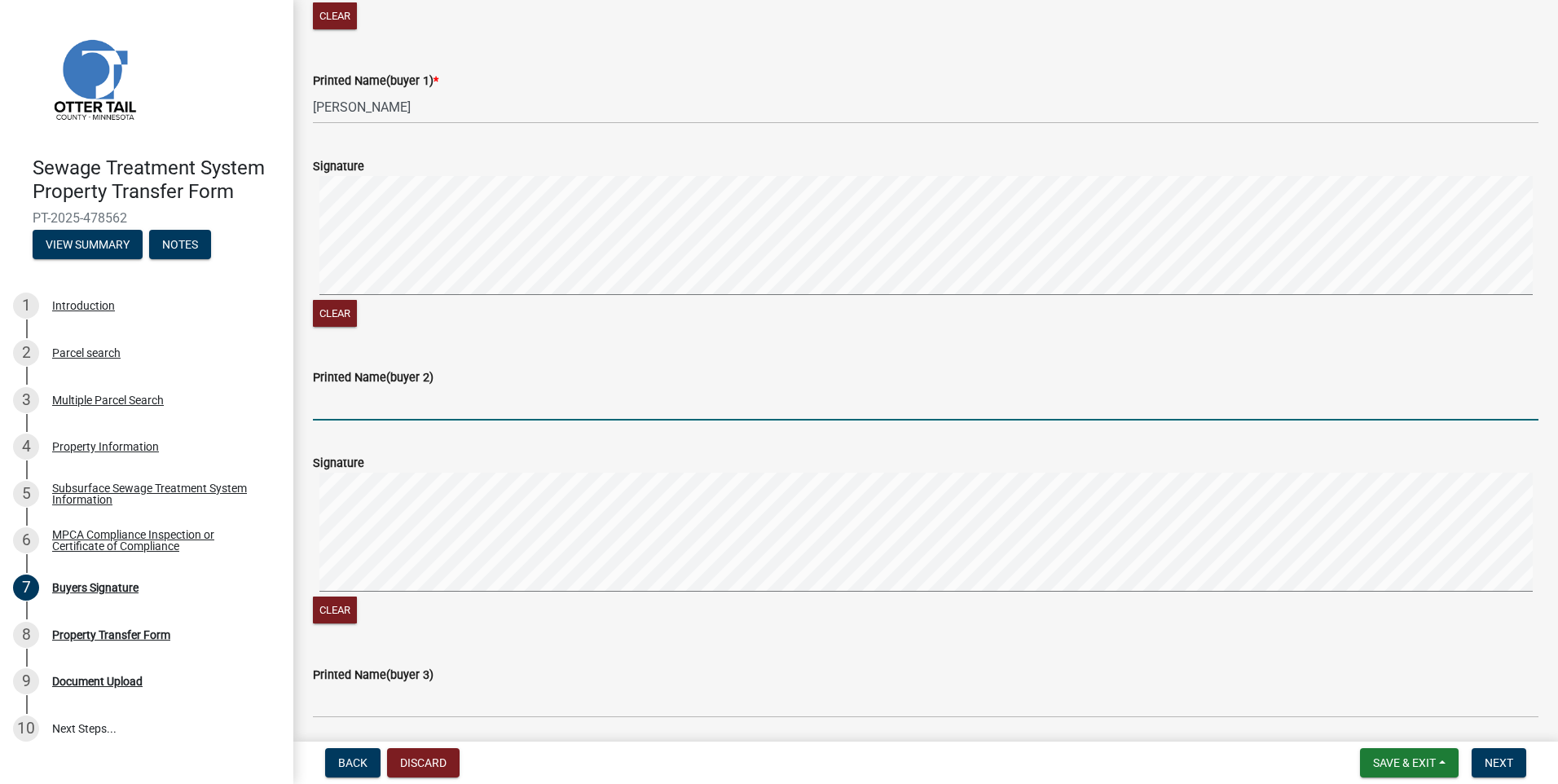
click at [352, 405] on input "Printed Name(buyer 2)" at bounding box center [925, 403] width 1225 height 33
type input "[US_STATE][PERSON_NAME]"
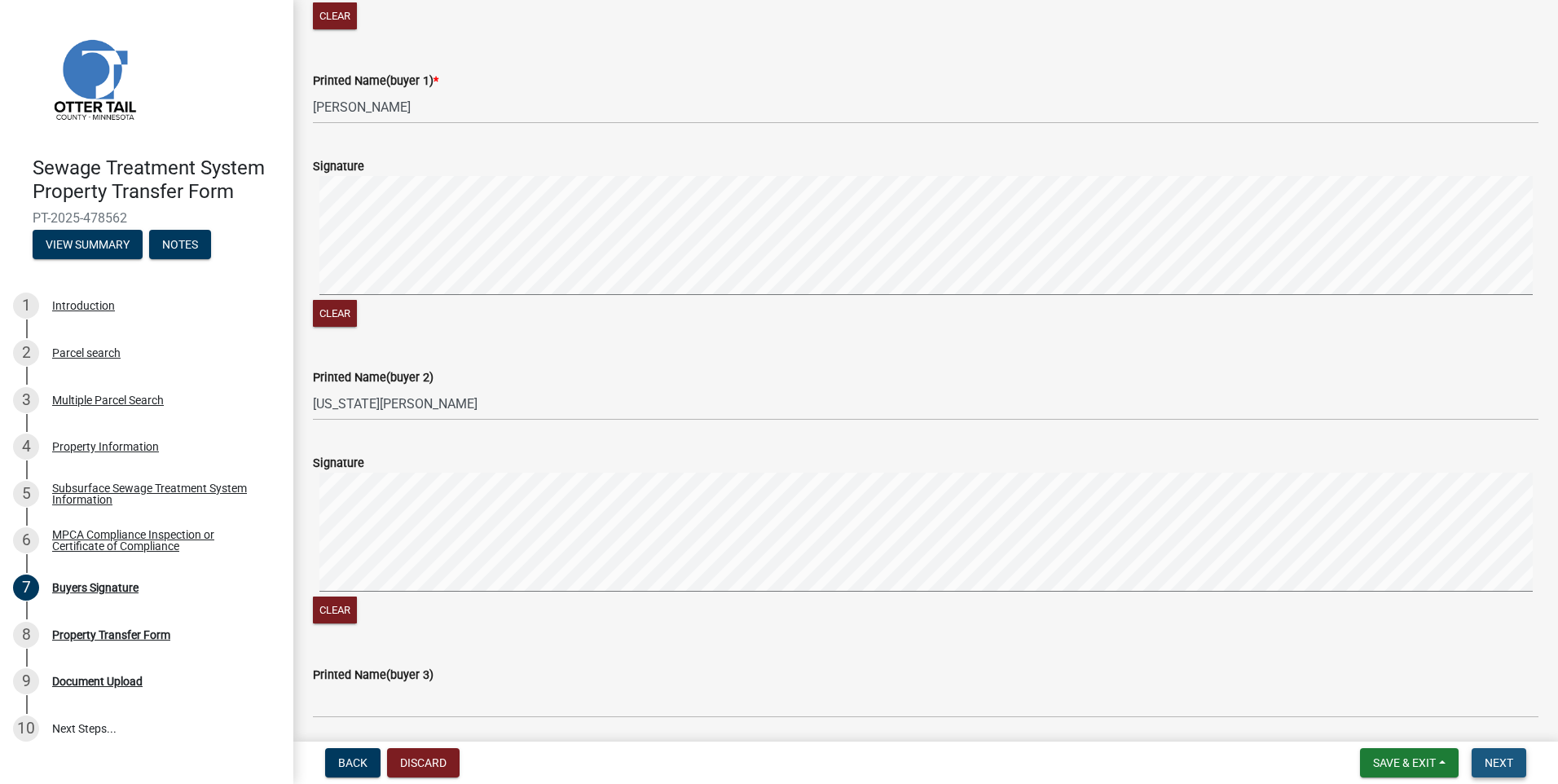
click at [1507, 758] on span "Next" at bounding box center [1499, 762] width 29 height 13
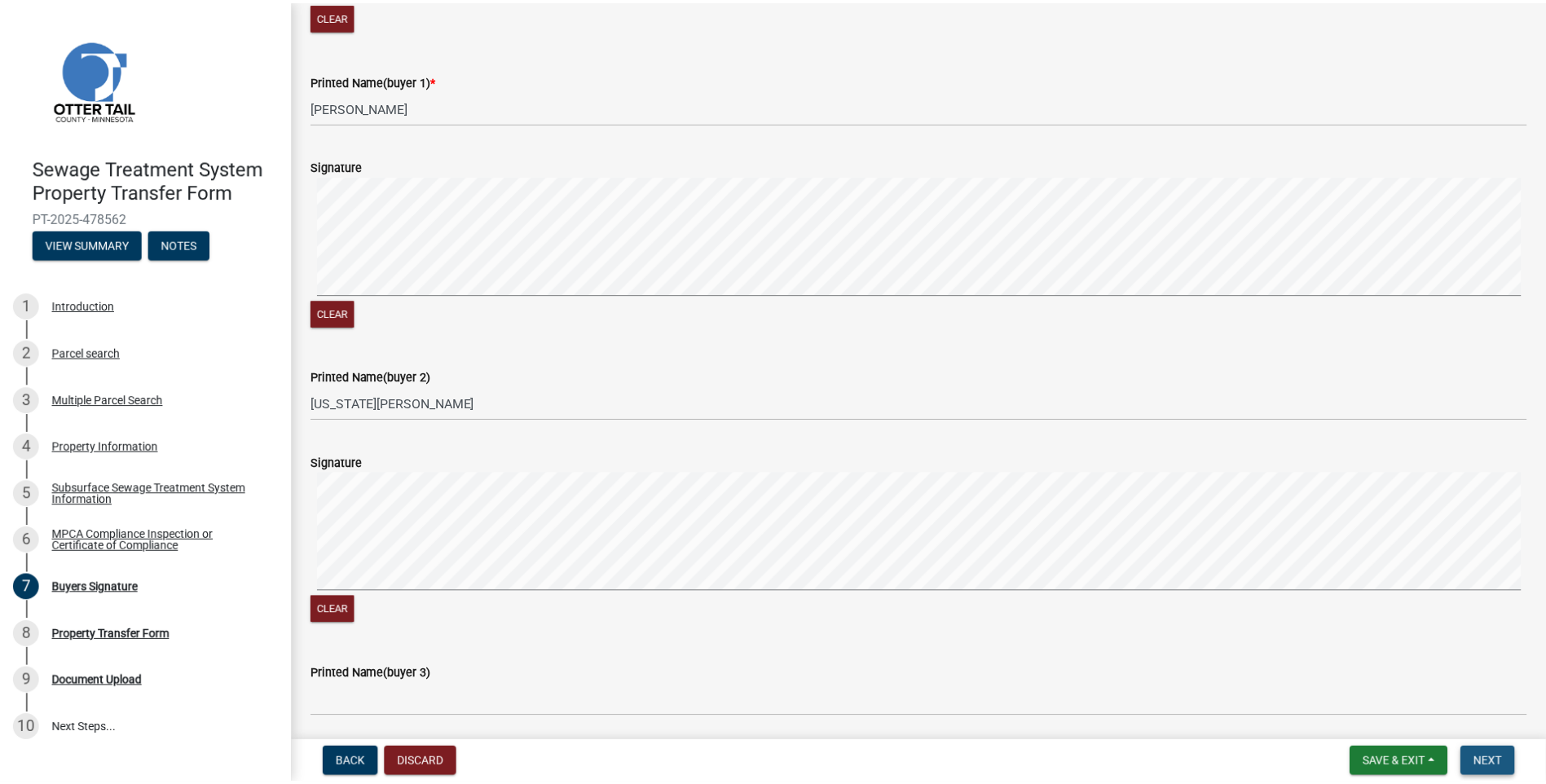
scroll to position [0, 0]
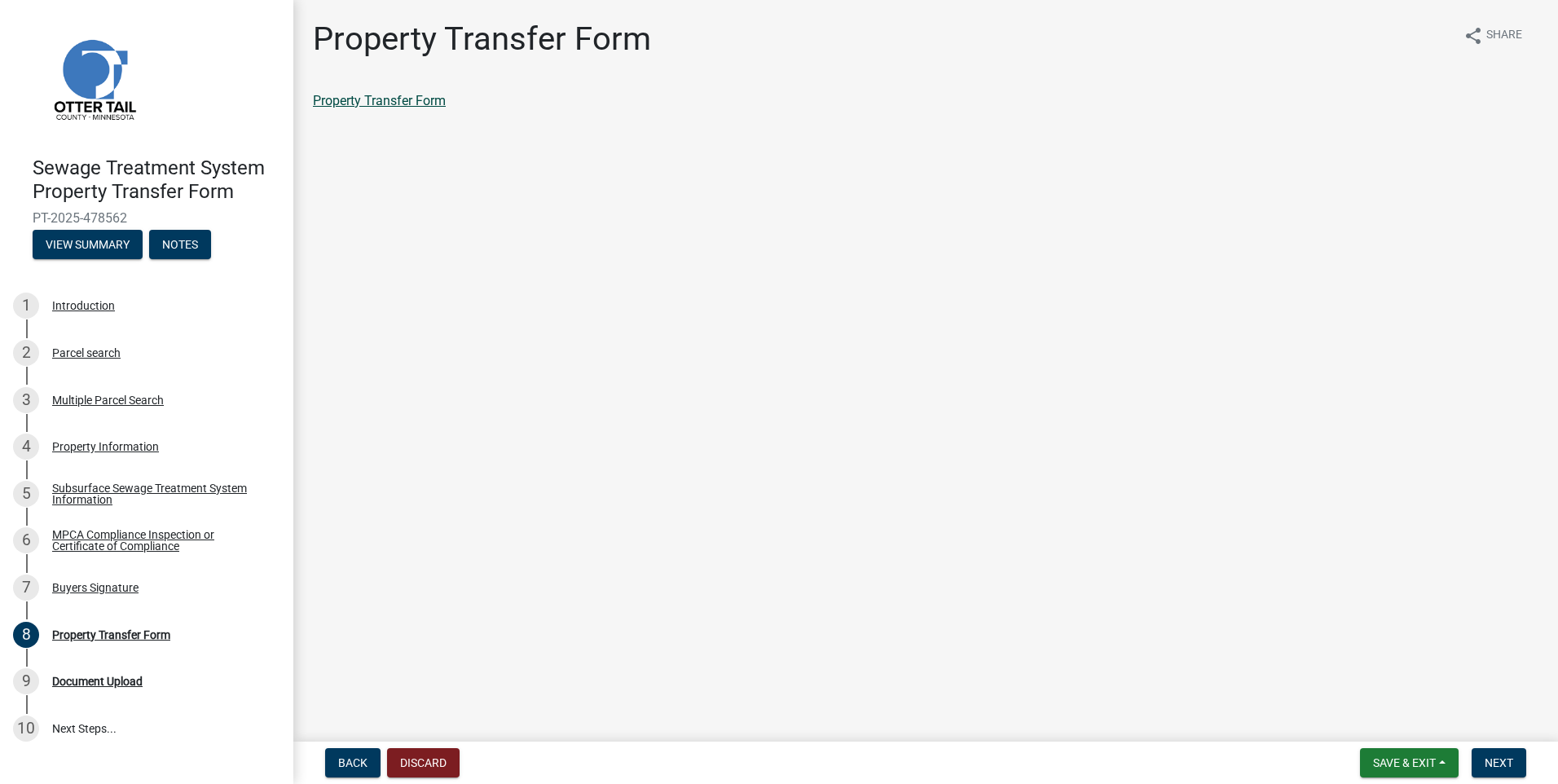
click at [411, 100] on link "Property Transfer Form" at bounding box center [379, 100] width 133 height 16
click at [1513, 760] on span "Next" at bounding box center [1499, 762] width 29 height 13
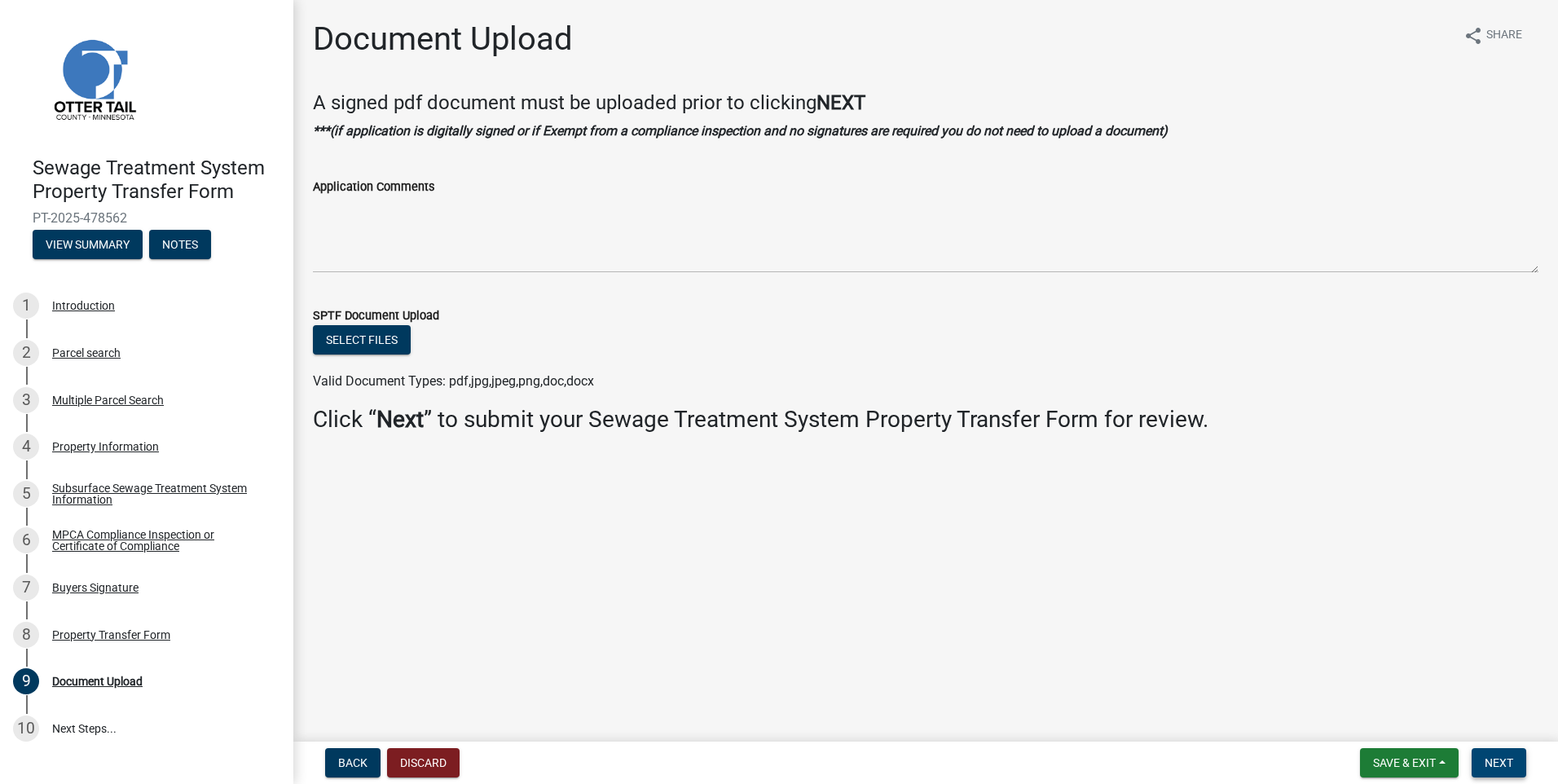
click at [1493, 766] on span "Next" at bounding box center [1499, 762] width 29 height 13
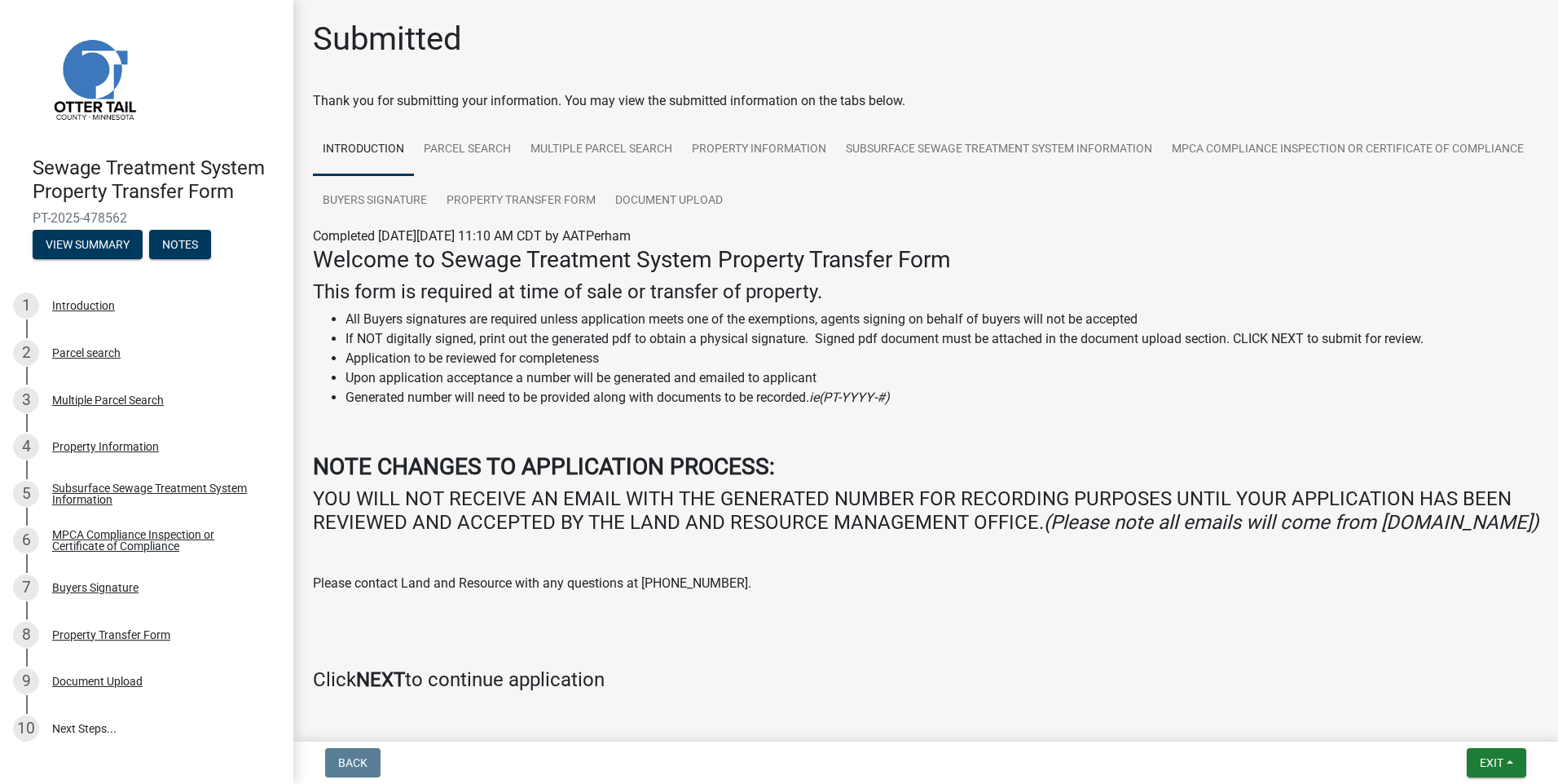
click at [370, 691] on strong "NEXT" at bounding box center [381, 679] width 49 height 23
click at [103, 675] on div "Document Upload" at bounding box center [98, 680] width 91 height 11
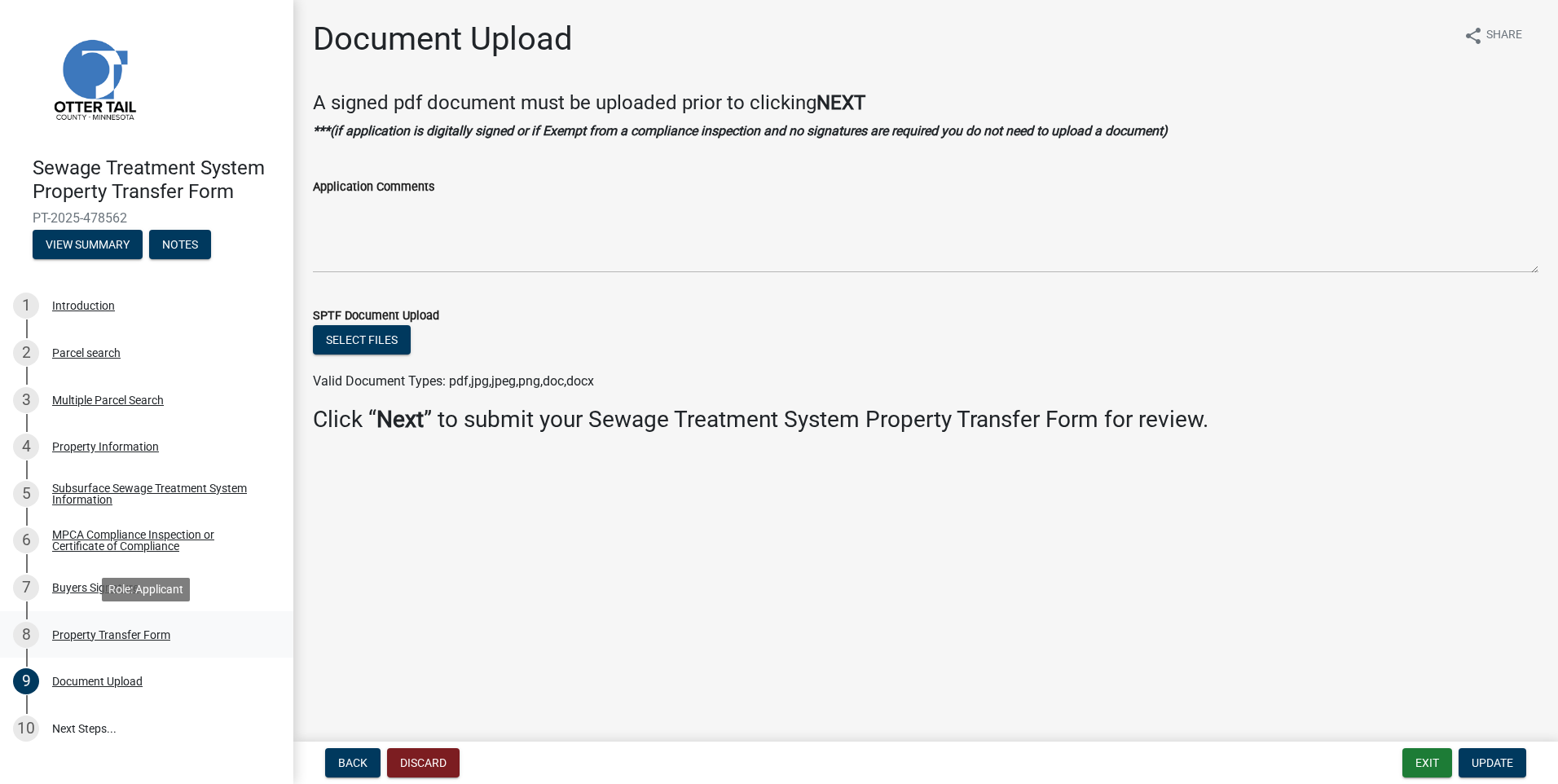
click at [104, 634] on div "Property Transfer Form" at bounding box center [111, 634] width 118 height 11
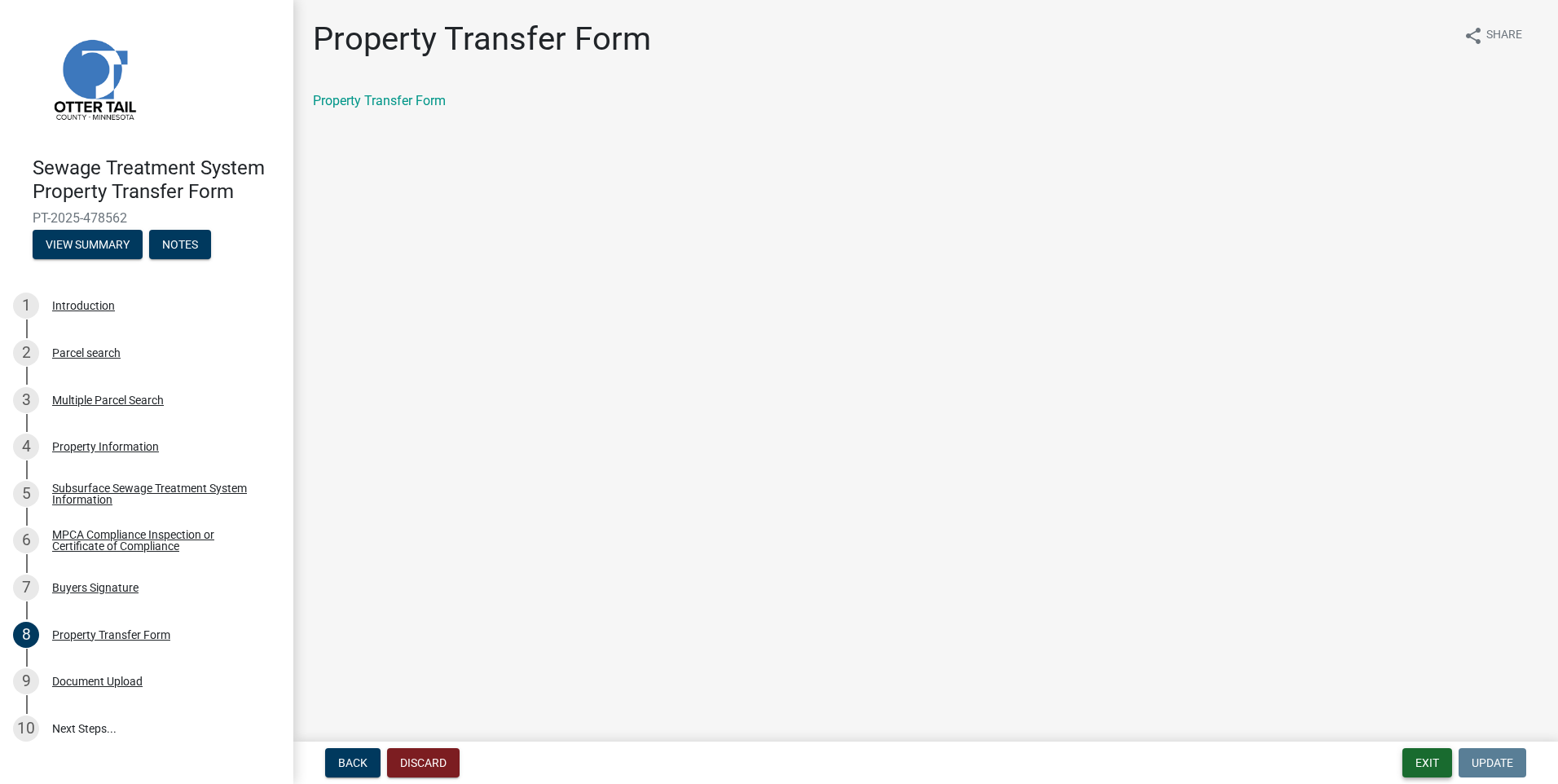
click at [1432, 767] on button "Exit" at bounding box center [1427, 762] width 50 height 30
